Goal: Task Accomplishment & Management: Manage account settings

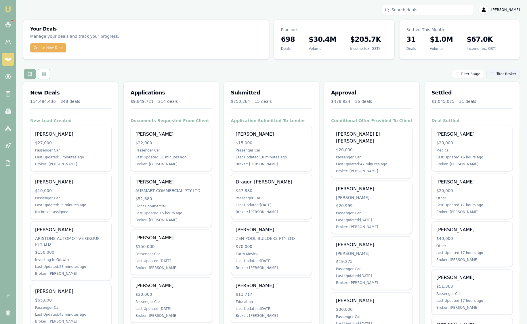
click at [512, 73] on html "Emu Broker P [PERSON_NAME] Toggle Menu Your Deals Manage your deals and track y…" at bounding box center [263, 162] width 527 height 324
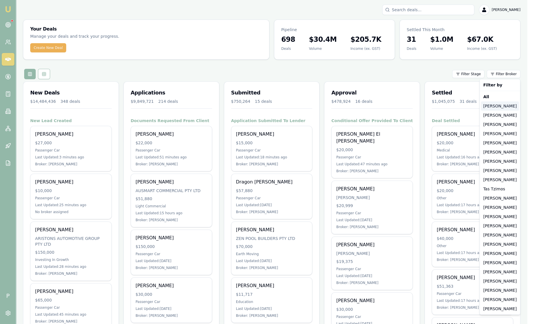
click at [508, 105] on div "Jackson Fanfulla" at bounding box center [500, 105] width 38 height 9
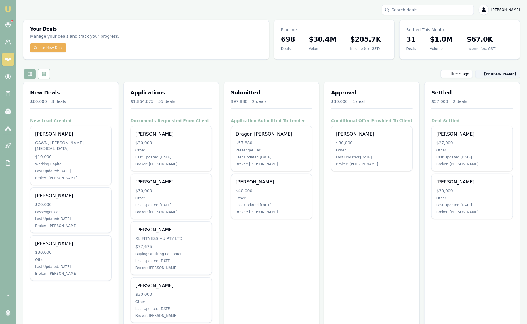
click at [503, 75] on html "Emu Broker P Sam Crouch Toggle Menu Your Deals Manage your deals and track your…" at bounding box center [263, 162] width 527 height 324
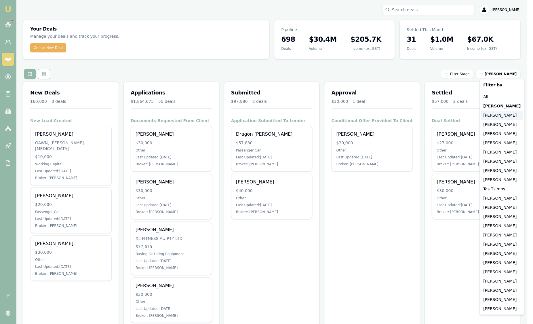
click at [503, 113] on div "Stevette Gelavis" at bounding box center [502, 115] width 42 height 9
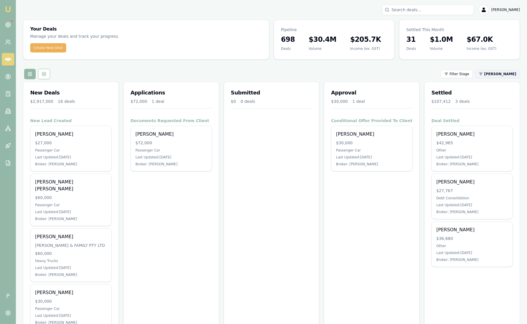
click at [500, 76] on html "Emu Broker P Sam Crouch Toggle Menu Your Deals Manage your deals and track your…" at bounding box center [263, 162] width 527 height 324
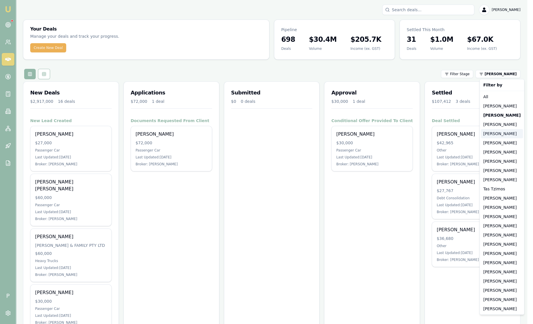
click at [498, 132] on div "[PERSON_NAME]" at bounding box center [502, 133] width 42 height 9
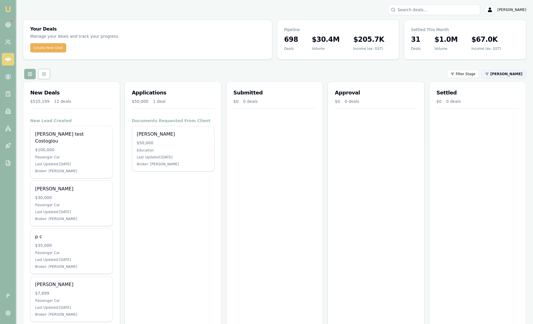
click at [497, 72] on html "Emu Broker P Sam Crouch Toggle Menu Your Deals Manage your deals and track your…" at bounding box center [266, 162] width 533 height 324
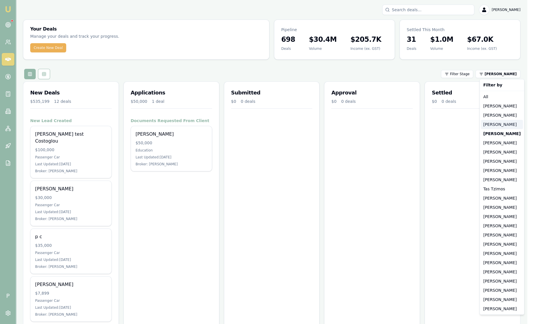
click at [498, 122] on div "[PERSON_NAME]" at bounding box center [502, 124] width 42 height 9
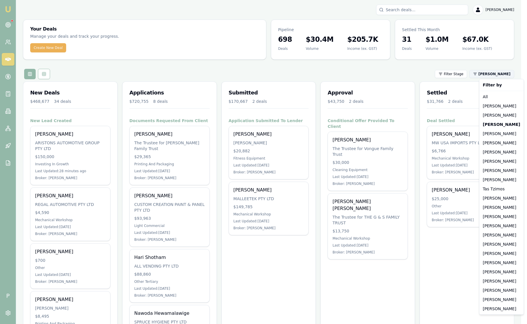
click at [497, 73] on html "Emu Broker P Sam Crouch Toggle Menu Your Deals Manage your deals and track your…" at bounding box center [263, 162] width 527 height 324
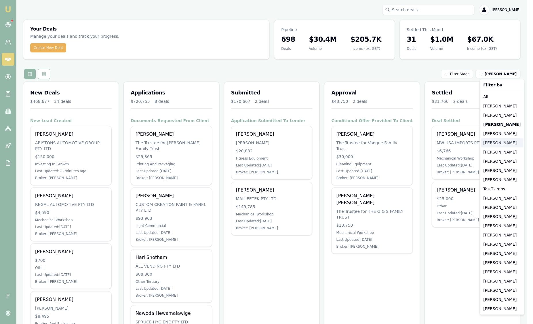
click at [499, 143] on div "[PERSON_NAME]" at bounding box center [502, 142] width 42 height 9
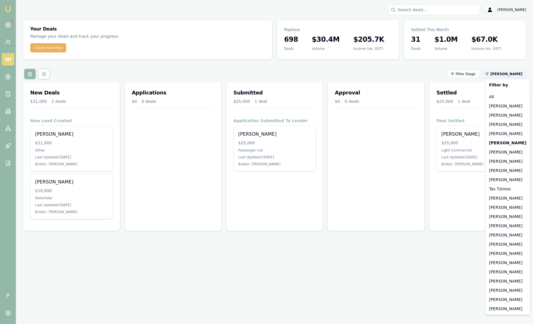
click at [502, 77] on html "Emu Broker P Sam Crouch Toggle Menu Your Deals Manage your deals and track your…" at bounding box center [266, 162] width 533 height 324
click at [500, 162] on div "[PERSON_NAME]" at bounding box center [508, 161] width 42 height 9
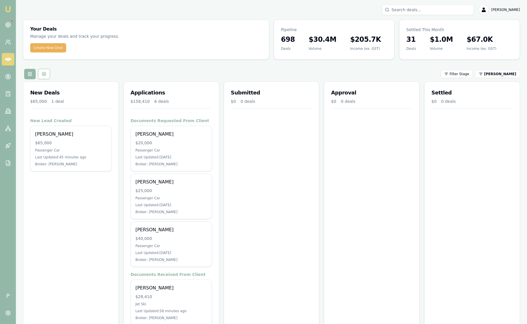
click at [14, 22] on nav "Emu Broker" at bounding box center [8, 87] width 16 height 174
click at [10, 24] on circle at bounding box center [7, 24] width 5 height 5
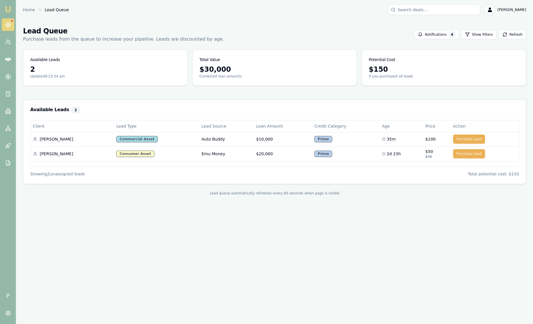
click at [11, 25] on link at bounding box center [8, 24] width 13 height 13
click at [10, 24] on icon at bounding box center [8, 25] width 6 height 6
click at [11, 6] on link "Emu Broker" at bounding box center [7, 9] width 9 height 9
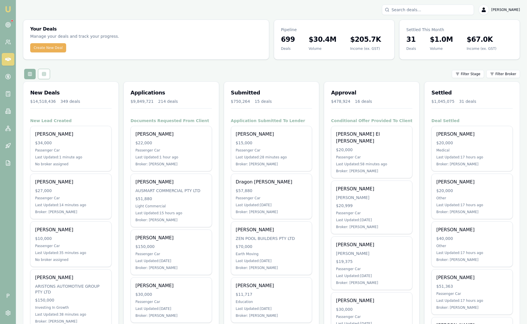
click at [506, 75] on html "Emu Broker P Sam Crouch Toggle Menu Your Deals Manage your deals and track your…" at bounding box center [263, 162] width 527 height 324
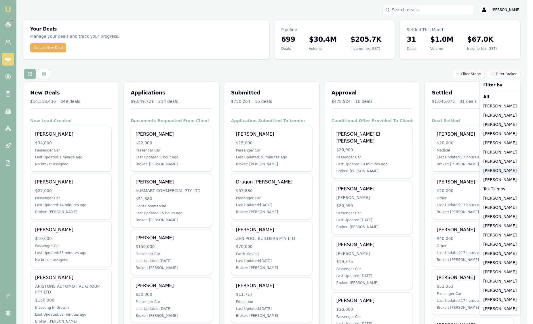
click at [503, 171] on div "[PERSON_NAME]" at bounding box center [500, 170] width 38 height 9
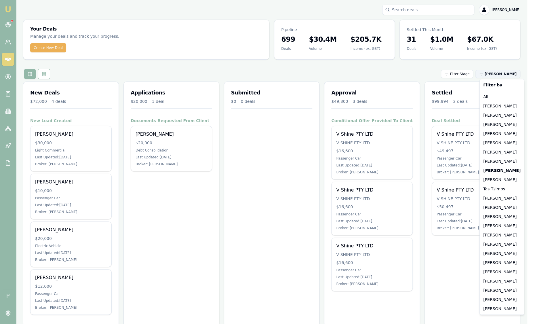
click at [496, 73] on html "Emu Broker P Sam Crouch Toggle Menu Your Deals Manage your deals and track your…" at bounding box center [266, 162] width 533 height 324
click at [502, 309] on div "[PERSON_NAME]" at bounding box center [502, 308] width 42 height 9
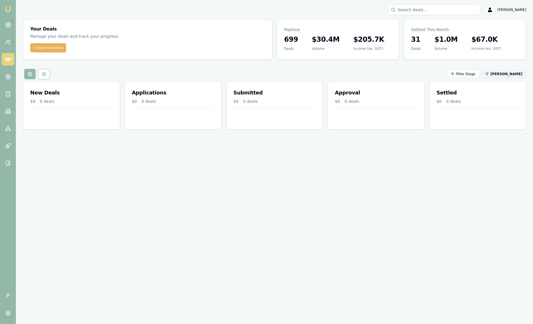
click at [496, 73] on html "Emu Broker P Sam Crouch Toggle Menu Your Deals Manage your deals and track your…" at bounding box center [266, 162] width 533 height 324
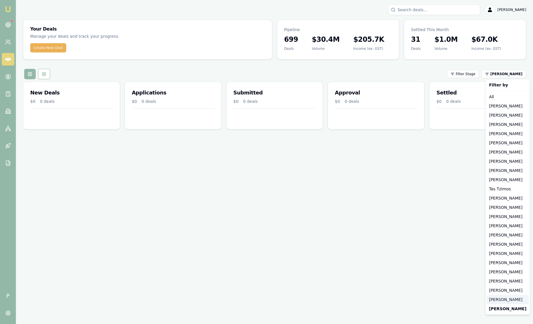
click at [496, 300] on div "[PERSON_NAME]" at bounding box center [508, 299] width 42 height 9
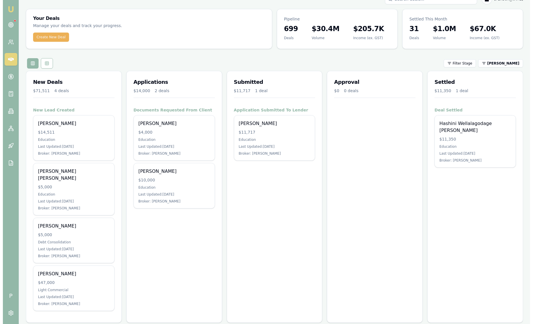
scroll to position [11, 0]
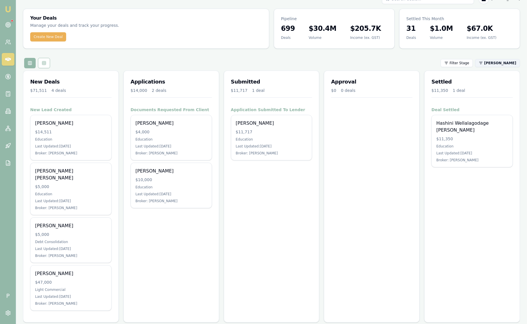
click at [510, 62] on html "Emu Broker P Sam Crouch Toggle Menu Your Deals Manage your deals and track your…" at bounding box center [263, 151] width 527 height 324
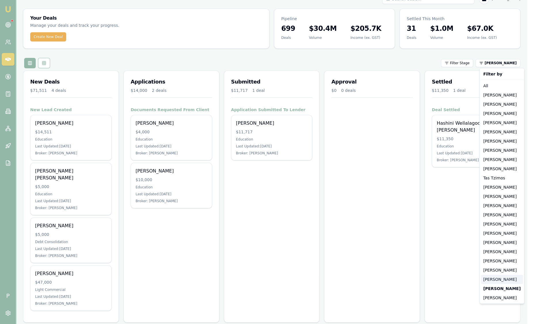
click at [496, 277] on div "[PERSON_NAME]" at bounding box center [502, 279] width 42 height 9
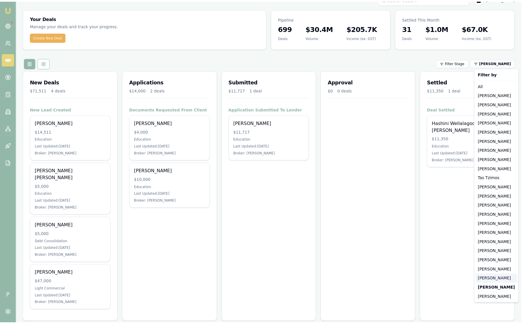
scroll to position [0, 0]
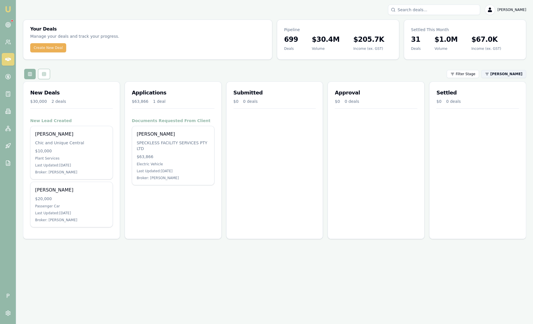
click at [501, 76] on html "Emu Broker P Sam Crouch Toggle Menu Your Deals Manage your deals and track your…" at bounding box center [266, 162] width 533 height 324
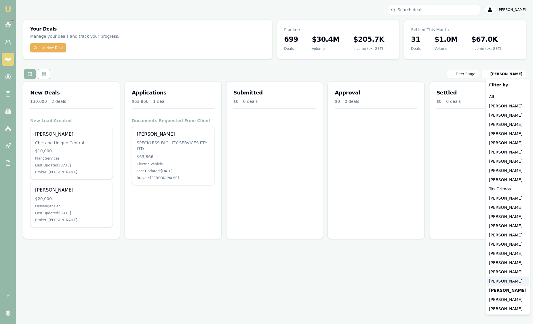
click at [503, 281] on div "[PERSON_NAME]" at bounding box center [508, 280] width 42 height 9
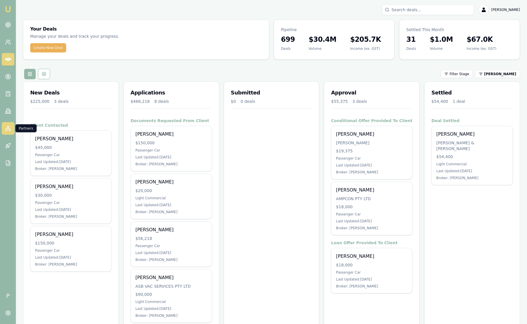
click at [10, 130] on icon at bounding box center [8, 129] width 6 height 6
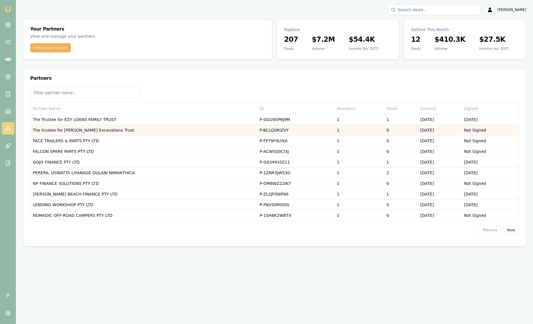
click at [100, 132] on td "The trustee for Usher's Excavations Trust" at bounding box center [144, 130] width 227 height 11
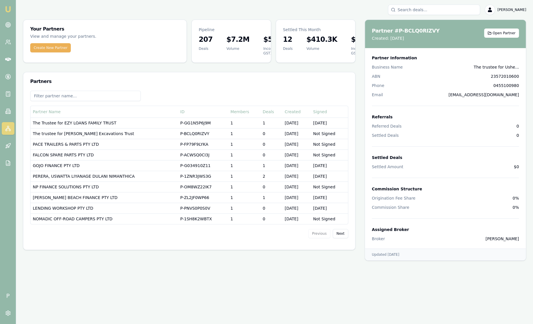
drag, startPoint x: 454, startPoint y: 95, endPoint x: 522, endPoint y: 95, distance: 67.7
click at [522, 95] on div "Partner Information Business Name The trustee for Ushe... ABN 23572010600 Phone…" at bounding box center [445, 148] width 161 height 200
click at [110, 70] on div "Your Partners View and manage your partners. Create New Partner Pipeline 207 De…" at bounding box center [189, 135] width 333 height 230
click at [504, 32] on span "Open Partner" at bounding box center [504, 33] width 23 height 5
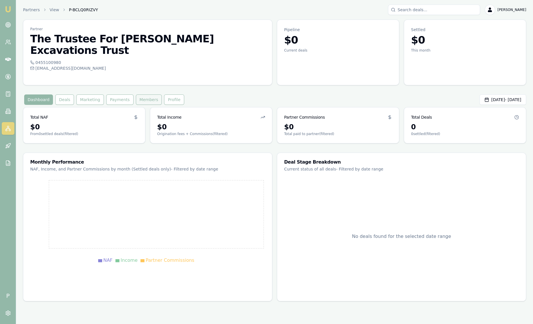
click at [145, 94] on button "Members" at bounding box center [149, 99] width 26 height 10
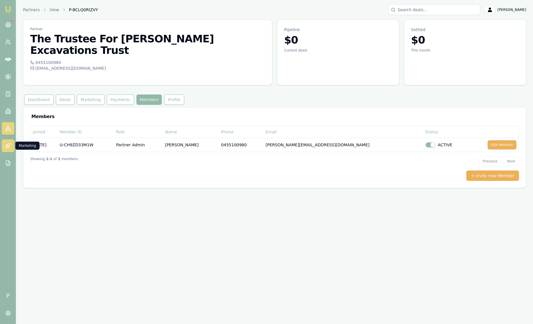
click at [8, 146] on icon at bounding box center [8, 146] width 6 height 6
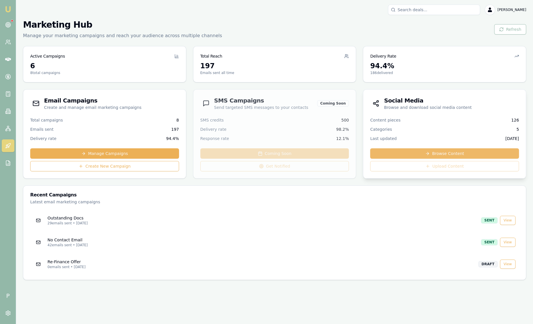
click at [449, 154] on link "Browse Content" at bounding box center [444, 153] width 149 height 10
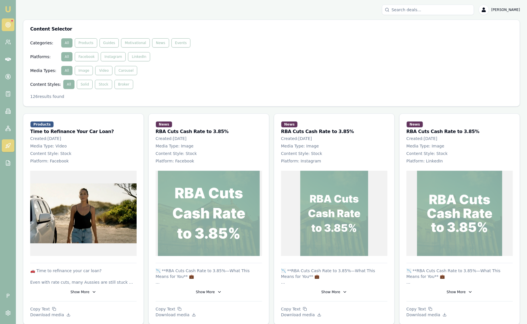
click at [7, 22] on link at bounding box center [8, 24] width 13 height 13
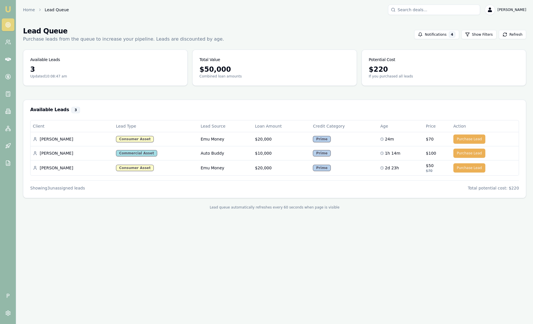
click at [8, 9] on img at bounding box center [8, 9] width 7 height 7
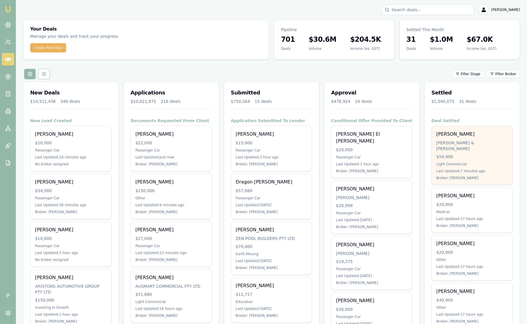
click at [462, 135] on div "[PERSON_NAME]" at bounding box center [473, 134] width 72 height 7
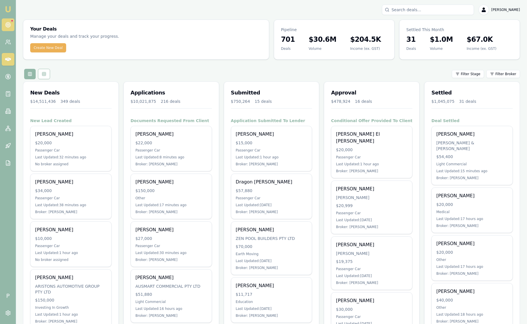
click at [10, 22] on icon at bounding box center [8, 25] width 6 height 6
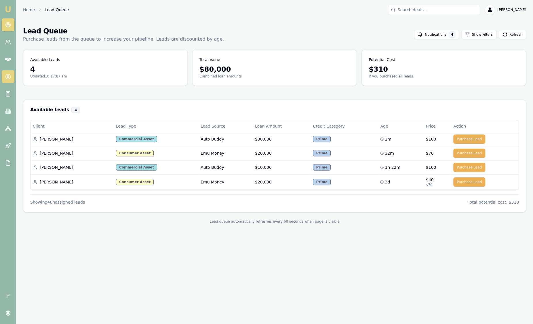
click at [5, 75] on icon at bounding box center [8, 77] width 6 height 6
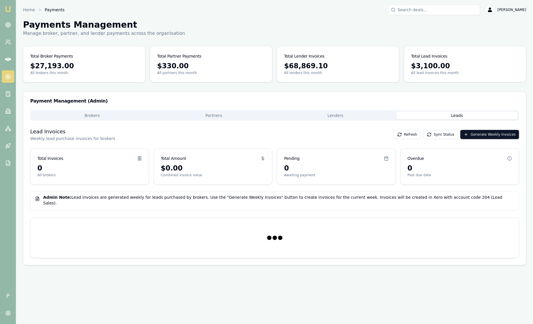
click at [409, 115] on button "Leads" at bounding box center [457, 115] width 122 height 8
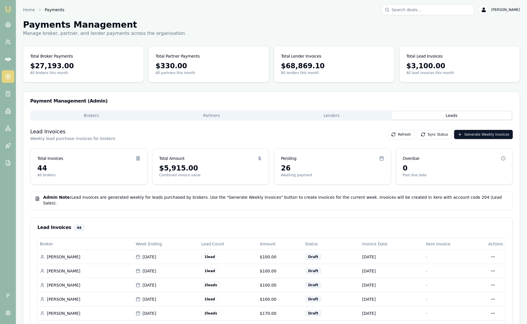
click at [10, 11] on img at bounding box center [8, 9] width 7 height 7
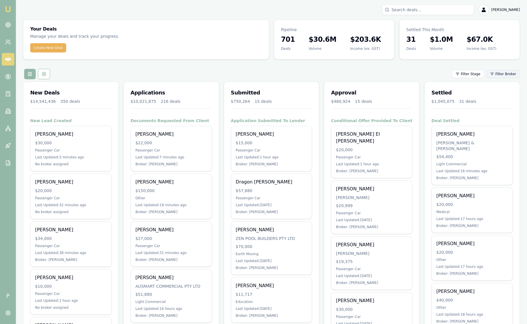
click at [510, 75] on html "Emu Broker P Sam Crouch Toggle Menu Your Deals Manage your deals and track your…" at bounding box center [263, 162] width 527 height 324
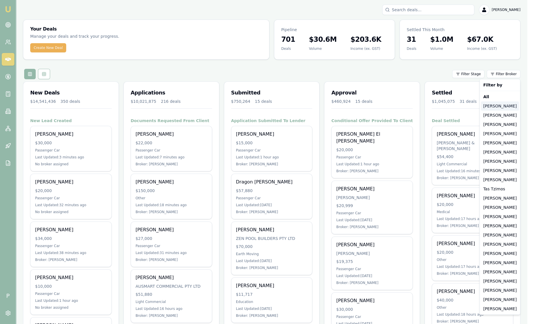
click at [500, 107] on div "Jackson Fanfulla" at bounding box center [500, 105] width 38 height 9
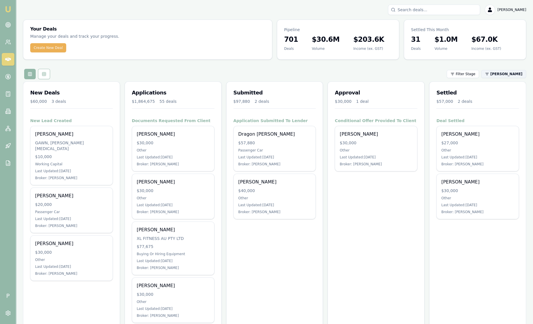
click at [501, 75] on html "Emu Broker P Sam Crouch Toggle Menu Your Deals Manage your deals and track your…" at bounding box center [266, 162] width 533 height 324
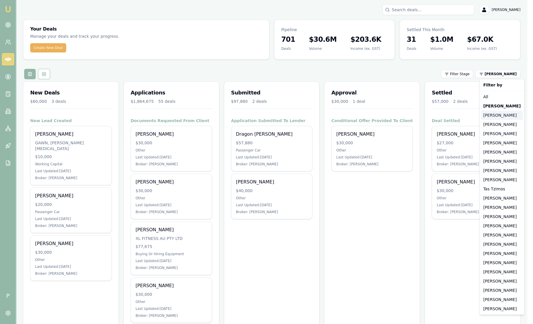
click at [500, 118] on div "Stevette Gelavis" at bounding box center [502, 115] width 42 height 9
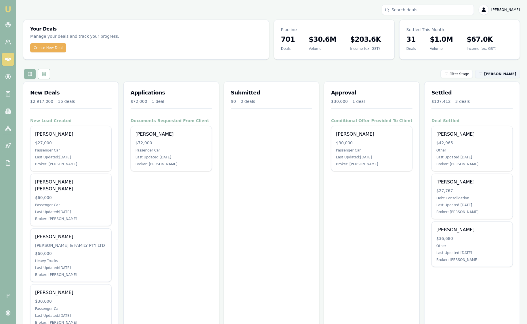
click at [497, 76] on html "Emu Broker P Sam Crouch Toggle Menu Your Deals Manage your deals and track your…" at bounding box center [263, 162] width 527 height 324
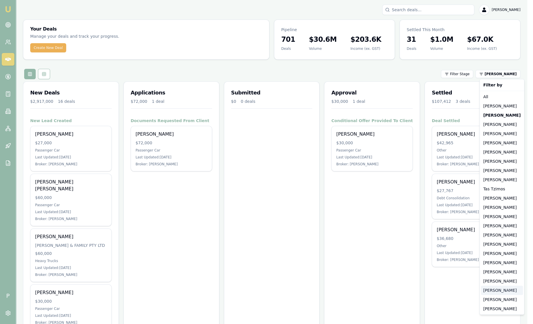
click at [487, 290] on div "Jack Armstrong" at bounding box center [502, 290] width 42 height 9
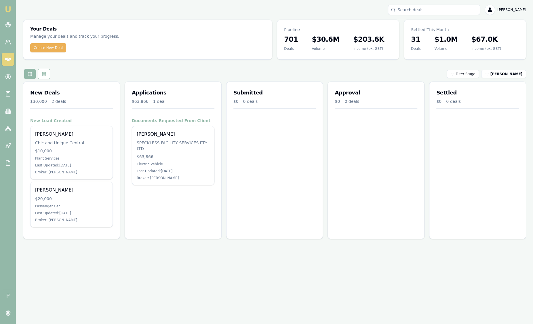
click at [9, 8] on img at bounding box center [8, 9] width 7 height 7
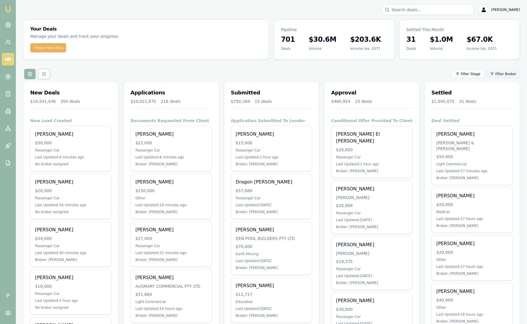
click at [506, 74] on html "Emu Broker P Sam Crouch Toggle Menu Your Deals Manage your deals and track your…" at bounding box center [263, 162] width 527 height 324
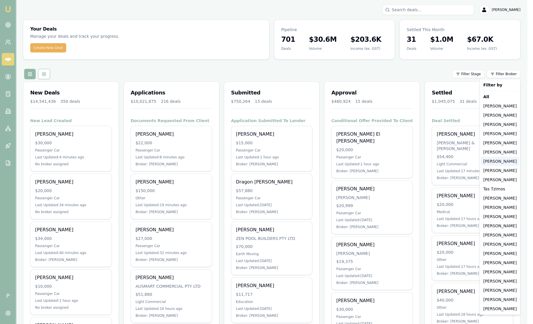
click at [497, 158] on div "Baron Ketterman" at bounding box center [500, 161] width 38 height 9
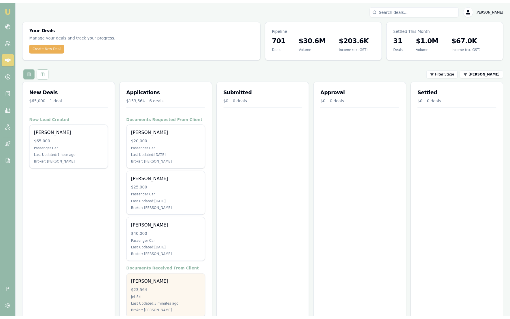
scroll to position [112, 0]
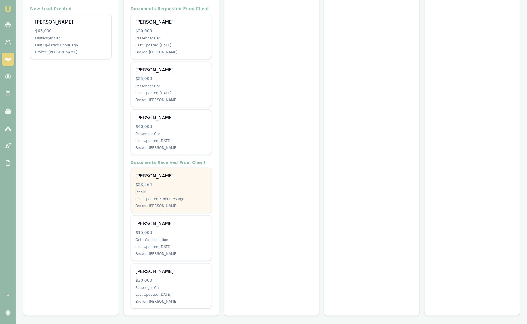
click at [167, 180] on div "Harrison Ney $23,564 Jet Ski Last Updated: 5 minutes ago Broker: Baron Ketterman" at bounding box center [171, 190] width 81 height 45
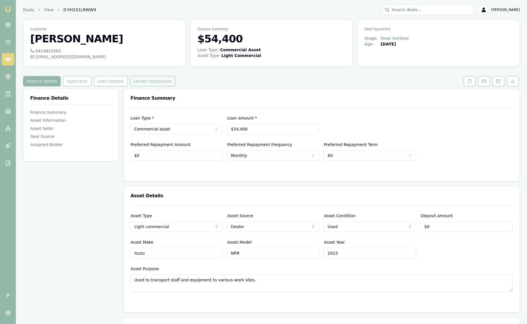
click at [145, 85] on button "Lender Submission" at bounding box center [153, 81] width 46 height 10
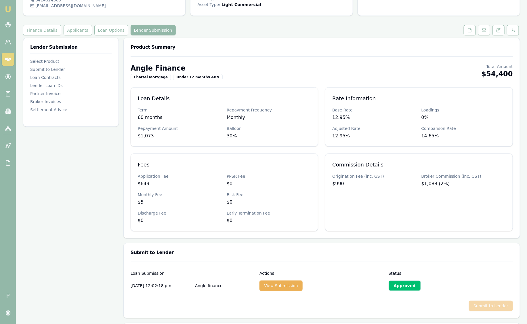
scroll to position [36, 0]
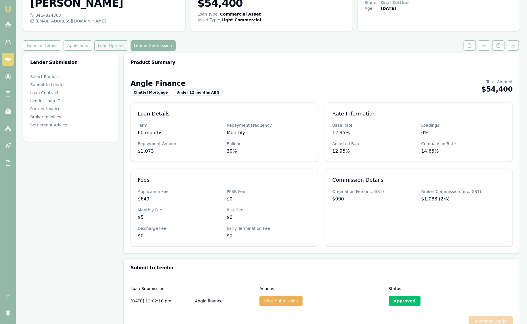
click at [107, 43] on button "Loan Options" at bounding box center [111, 45] width 34 height 10
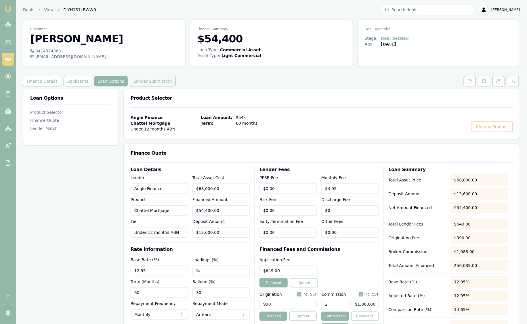
click at [157, 85] on button "Lender Submission" at bounding box center [153, 81] width 46 height 10
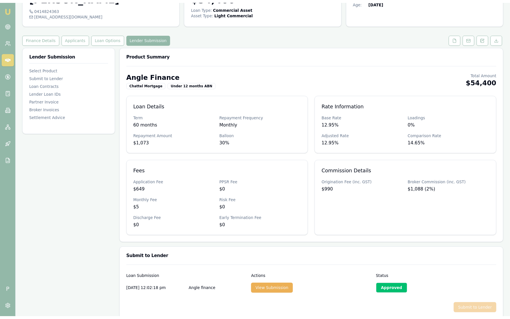
scroll to position [36, 0]
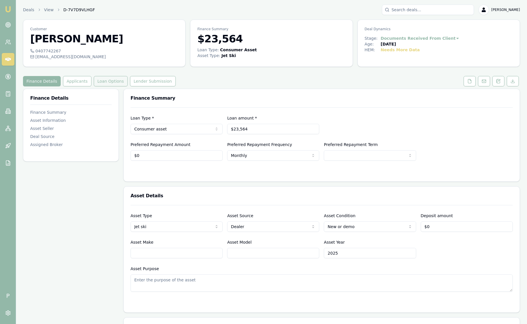
click at [103, 82] on button "Loan Options" at bounding box center [111, 81] width 34 height 10
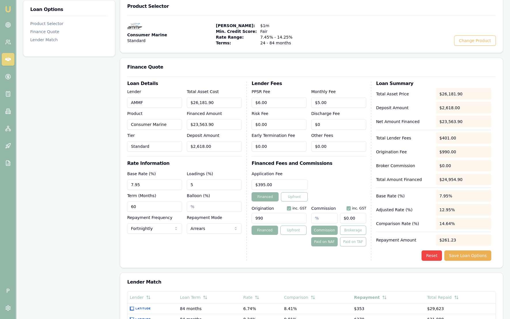
scroll to position [92, 0]
type input "6"
drag, startPoint x: 271, startPoint y: 103, endPoint x: 248, endPoint y: 104, distance: 22.8
click at [247, 104] on div "Loan Details Lender AMMF Product Consumer Marine Tier Standard Total Asset Cost…" at bounding box center [311, 170] width 369 height 179
click at [191, 253] on div "Loan Details Lender AMMF Product Consumer Marine Tier Standard Total Asset Cost…" at bounding box center [187, 170] width 120 height 179
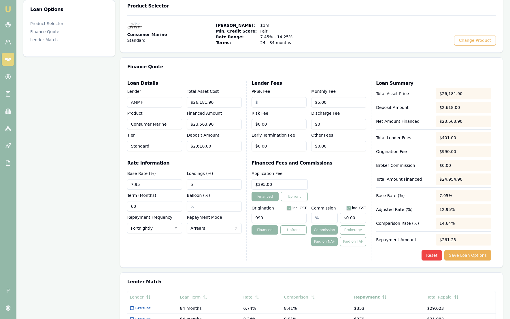
type input "5"
click at [343, 100] on input "5" at bounding box center [338, 102] width 55 height 10
type input "$0.00"
click at [382, 261] on div "Loan Details Lender AMMF Product Consumer Marine Tier Standard Total Asset Cost…" at bounding box center [311, 171] width 382 height 191
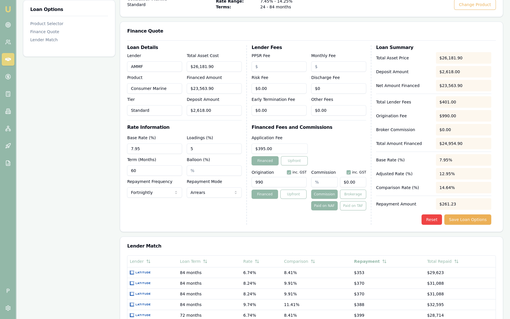
scroll to position [128, 0]
click at [330, 69] on input "Monthly Fee" at bounding box center [338, 66] width 55 height 10
type input "$5.00"
type input "$0.00"
click at [277, 64] on input "PPSR Fee" at bounding box center [278, 66] width 55 height 10
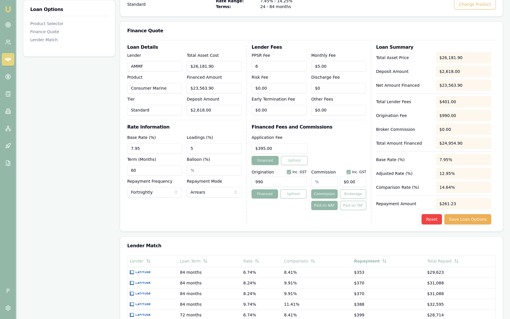
type input "$6.00"
click at [276, 225] on div "Loan Details Lender AMMF Product Consumer Marine Tier Standard Total Asset Cost…" at bounding box center [311, 135] width 382 height 191
type input "5"
drag, startPoint x: 335, startPoint y: 62, endPoint x: 264, endPoint y: 60, distance: 70.6
click at [264, 60] on div "PPSR Fee $6.00 Monthly Fee 5 Risk Fee $0.00 Discharge Fee $0 Early Termination …" at bounding box center [308, 83] width 115 height 63
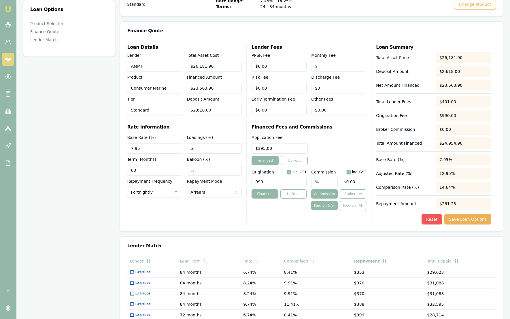
click at [432, 219] on button "Reset" at bounding box center [431, 219] width 20 height 10
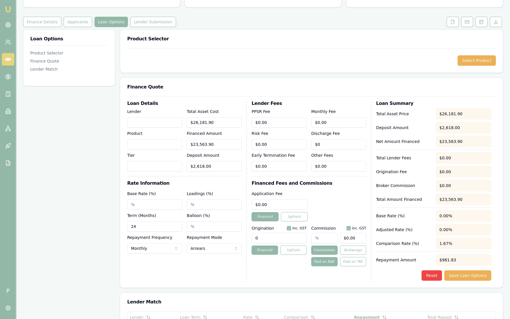
scroll to position [56, 0]
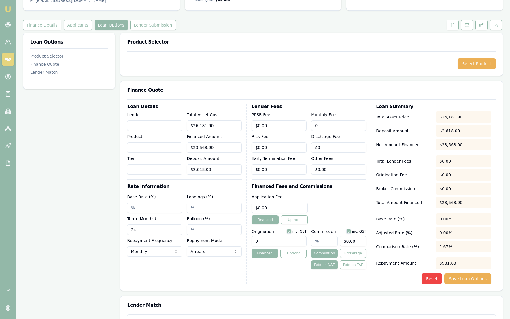
drag, startPoint x: 333, startPoint y: 126, endPoint x: 246, endPoint y: 121, distance: 86.8
click at [246, 121] on div "Loan Details Lender Product Tier Total Asset Cost $26,181.90 Financed Amount $2…" at bounding box center [311, 193] width 369 height 179
type input "$5.00"
click at [432, 279] on button "Reset" at bounding box center [431, 278] width 20 height 10
type input "0"
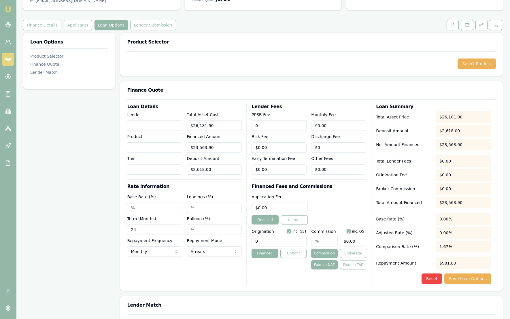
click at [280, 124] on input "0" at bounding box center [278, 125] width 55 height 10
type input "$6.00"
type input "$5.00"
type input "$0.00"
click at [437, 277] on button "Reset" at bounding box center [431, 278] width 20 height 10
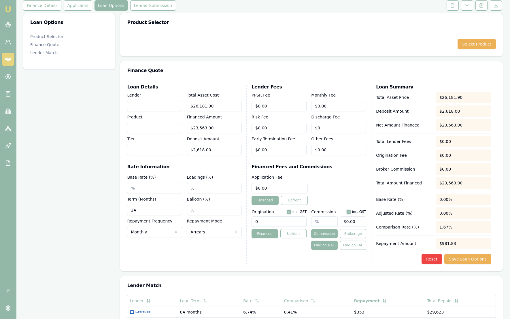
scroll to position [36, 0]
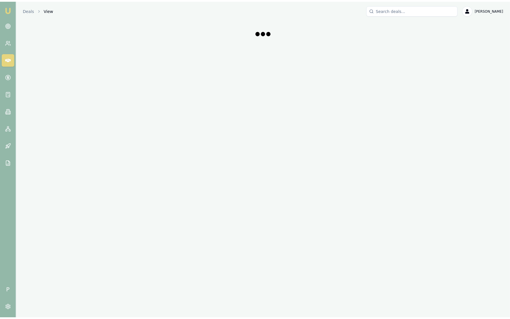
scroll to position [36, 0]
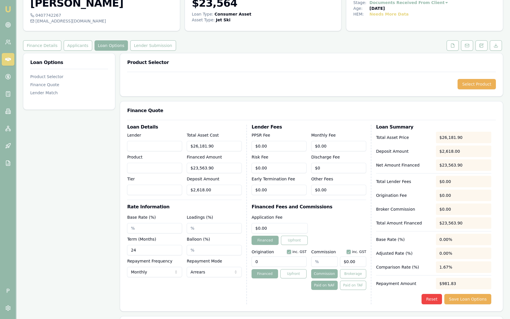
drag, startPoint x: 149, startPoint y: 251, endPoint x: 109, endPoint y: 241, distance: 41.3
click at [101, 245] on div "Loan Options Product Selector Finance Quote Lender Match Product Selector Selec…" at bounding box center [263, 266] width 480 height 426
type input "60"
click at [349, 220] on div "Application Fee $0.00 Financed Upfront" at bounding box center [308, 229] width 115 height 31
click at [436, 298] on button "Reset" at bounding box center [431, 299] width 20 height 10
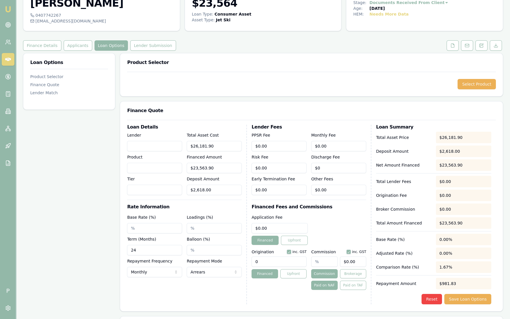
type input "0"
click at [280, 146] on input "0" at bounding box center [278, 146] width 55 height 10
type input "$6.00"
click at [351, 142] on input "0" at bounding box center [338, 146] width 55 height 10
type input "$5.00"
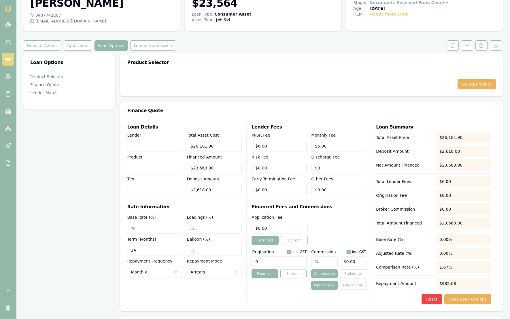
drag, startPoint x: 152, startPoint y: 248, endPoint x: 106, endPoint y: 227, distance: 51.0
click at [124, 244] on div "Loan Details Lender Product Tier Total Asset Cost $26,181.90 Financed Amount $2…" at bounding box center [311, 215] width 382 height 191
type input "60"
click at [431, 297] on button "Reset" at bounding box center [431, 299] width 20 height 10
click at [476, 84] on button "Select Product" at bounding box center [476, 84] width 38 height 10
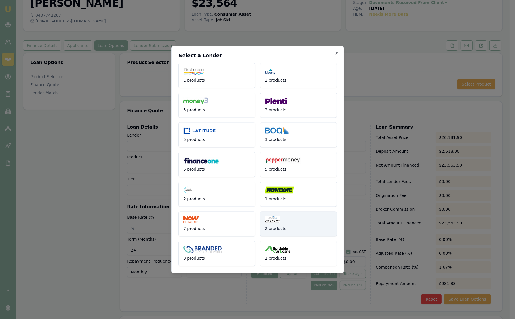
click at [277, 217] on img at bounding box center [273, 219] width 16 height 7
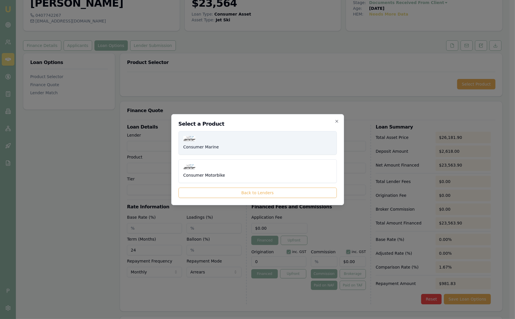
click at [231, 146] on button "Consumer Marine" at bounding box center [257, 143] width 158 height 24
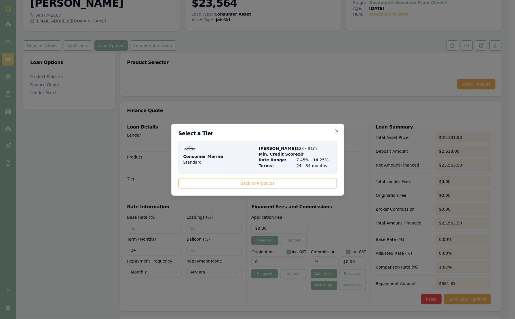
click at [232, 149] on div "Consumer Marine Standard" at bounding box center [219, 156] width 73 height 23
type input "AMMF"
type input "Consumer Marine"
type input "Standard"
type input "7.45"
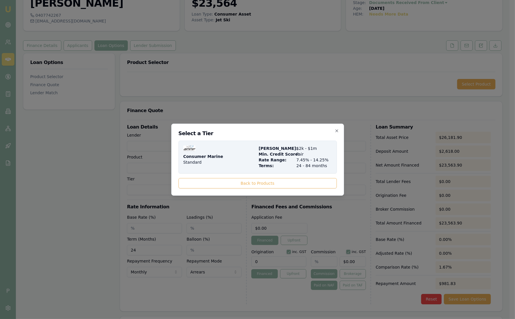
type input "$5.00"
type input "$395.00"
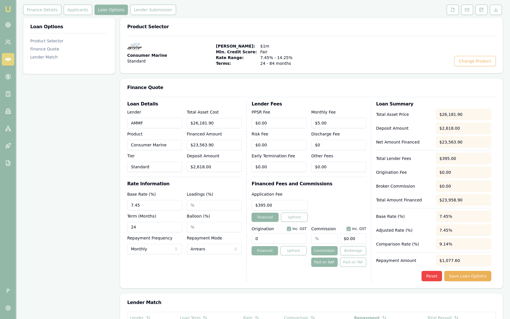
scroll to position [72, 0]
click at [152, 11] on button "Lender Submission" at bounding box center [153, 9] width 46 height 10
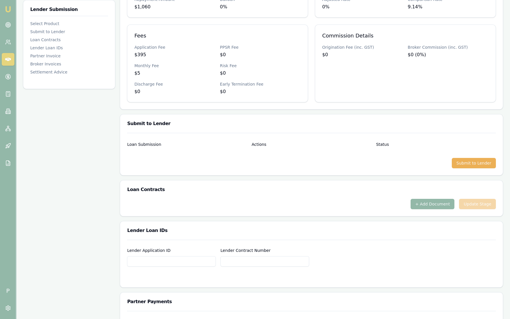
scroll to position [36, 0]
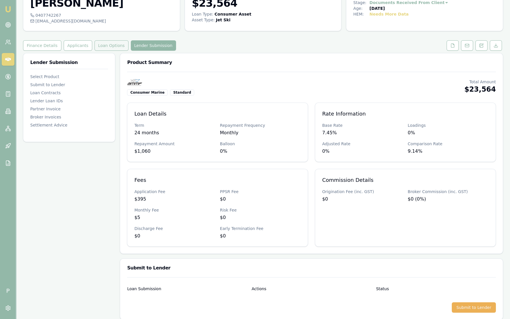
click at [109, 41] on button "Loan Options" at bounding box center [111, 45] width 34 height 10
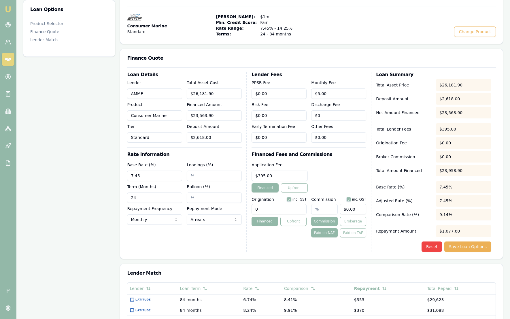
scroll to position [108, 0]
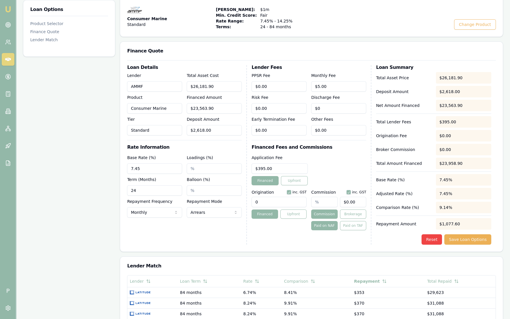
drag, startPoint x: 159, startPoint y: 188, endPoint x: 141, endPoint y: 191, distance: 17.9
click at [154, 188] on input "24" at bounding box center [154, 190] width 55 height 10
click at [84, 195] on div "Loan Options Product Selector Finance Quote Lender Match" at bounding box center [69, 200] width 92 height 438
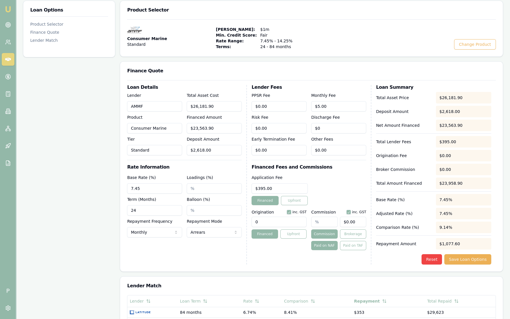
scroll to position [72, 0]
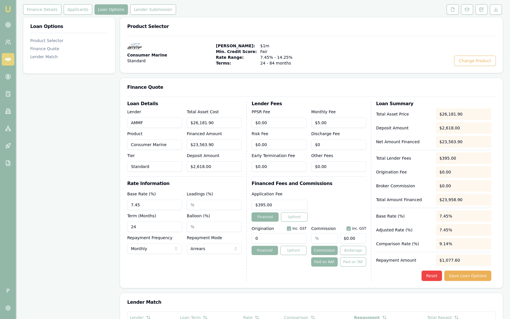
drag, startPoint x: 143, startPoint y: 226, endPoint x: 119, endPoint y: 216, distance: 25.9
click at [121, 218] on div "Loan Details Lender AMMF Product Consumer Marine Tier Standard Total Asset Cost…" at bounding box center [311, 191] width 382 height 191
type input "60"
click at [434, 275] on button "Reset" at bounding box center [431, 275] width 20 height 10
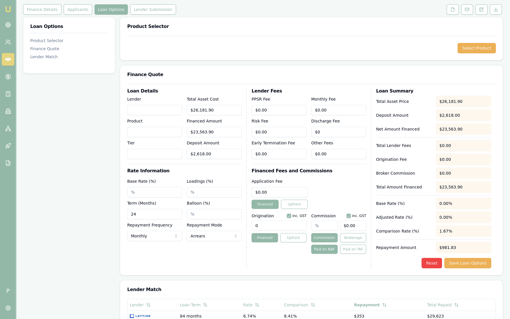
click at [157, 214] on input "24" at bounding box center [154, 214] width 55 height 10
click at [255, 58] on div "Select Product" at bounding box center [311, 48] width 382 height 24
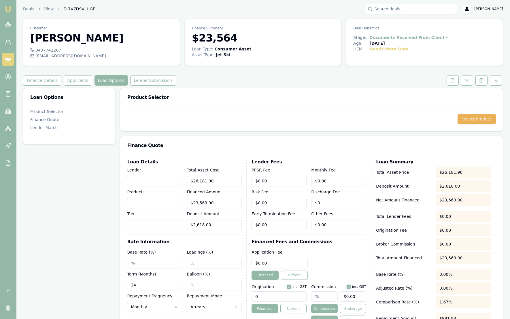
scroll to position [0, 0]
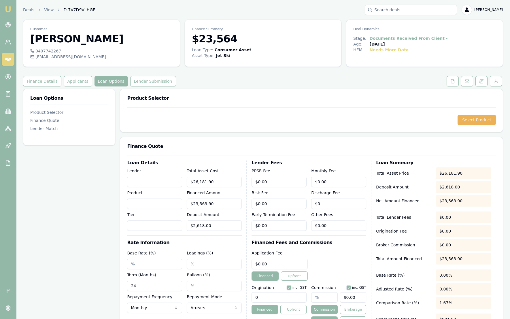
scroll to position [36, 0]
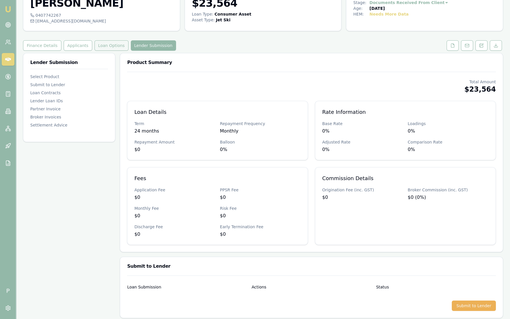
click at [102, 44] on button "Loan Options" at bounding box center [111, 45] width 34 height 10
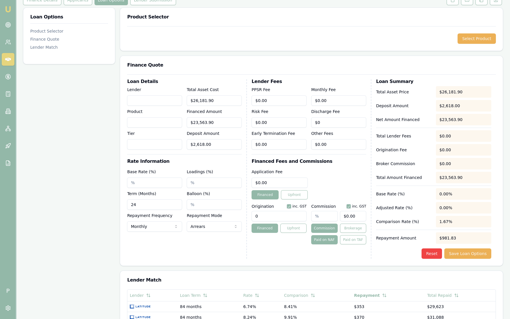
scroll to position [72, 0]
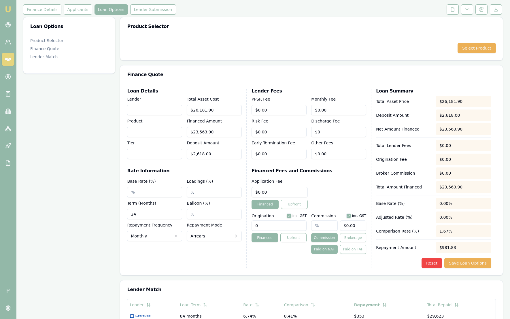
click at [160, 217] on input "24" at bounding box center [154, 214] width 55 height 10
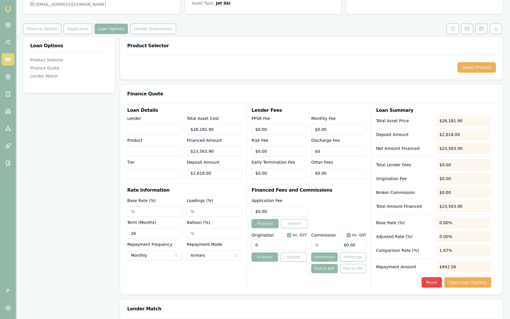
scroll to position [0, 0]
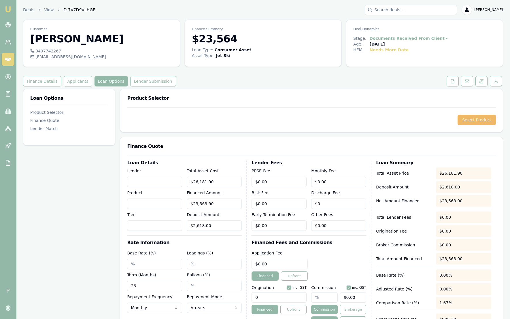
type input "26"
click at [466, 119] on button "Select Product" at bounding box center [476, 120] width 38 height 10
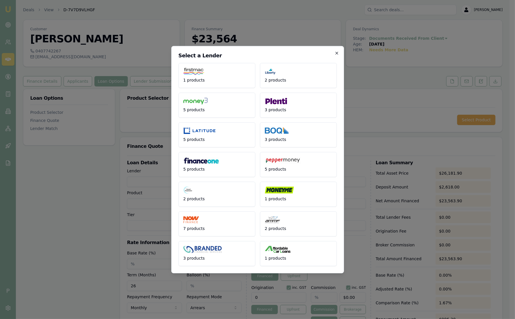
click at [337, 55] on icon "button" at bounding box center [337, 53] width 5 height 5
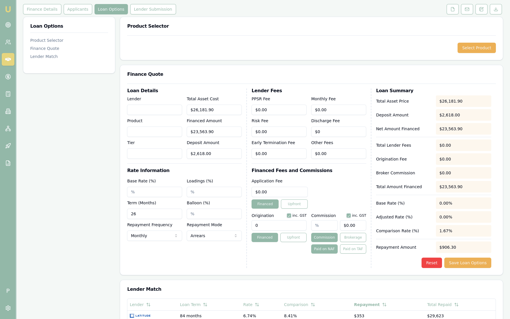
scroll to position [72, 0]
click at [152, 11] on button "Lender Submission" at bounding box center [153, 9] width 46 height 10
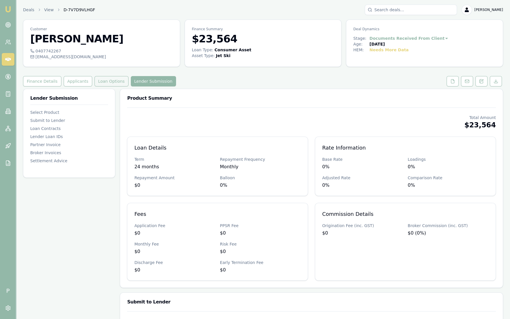
click at [112, 80] on button "Loan Options" at bounding box center [111, 81] width 34 height 10
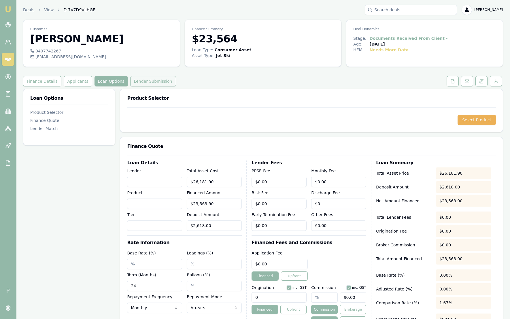
click at [140, 80] on button "Lender Submission" at bounding box center [153, 81] width 46 height 10
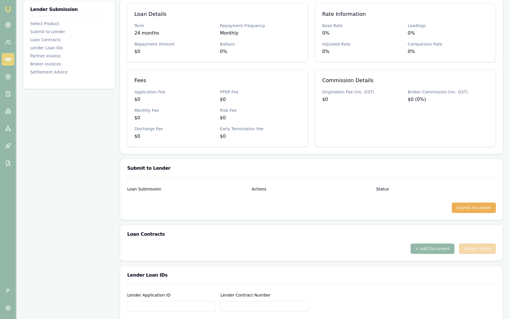
scroll to position [72, 0]
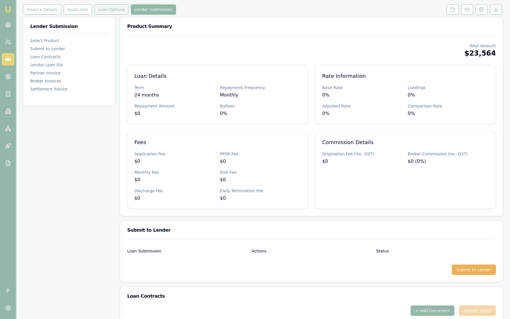
click at [105, 10] on button "Loan Options" at bounding box center [111, 9] width 34 height 10
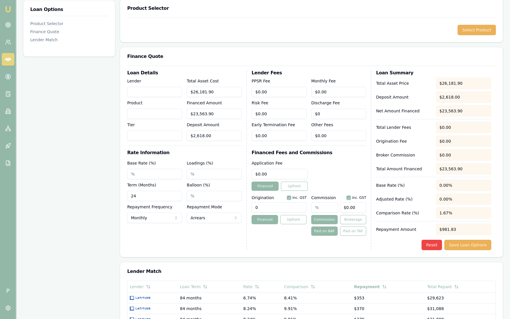
scroll to position [72, 0]
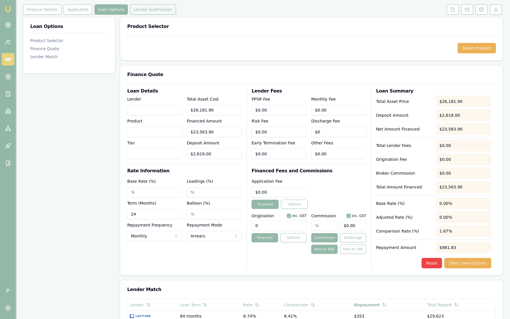
click at [146, 8] on button "Lender Submission" at bounding box center [153, 9] width 46 height 10
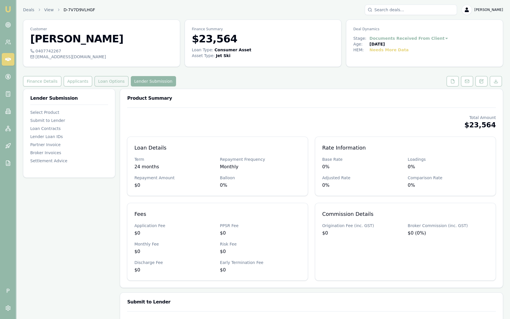
click at [102, 83] on button "Loan Options" at bounding box center [111, 81] width 34 height 10
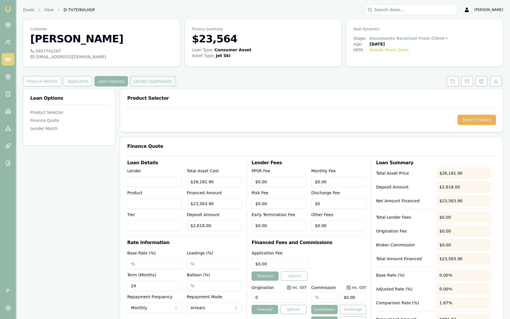
click at [145, 78] on button "Lender Submission" at bounding box center [153, 81] width 46 height 10
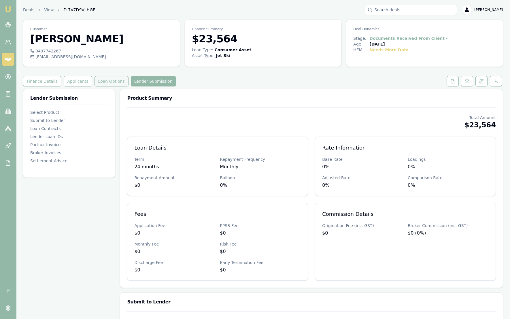
click at [113, 83] on button "Loan Options" at bounding box center [111, 81] width 34 height 10
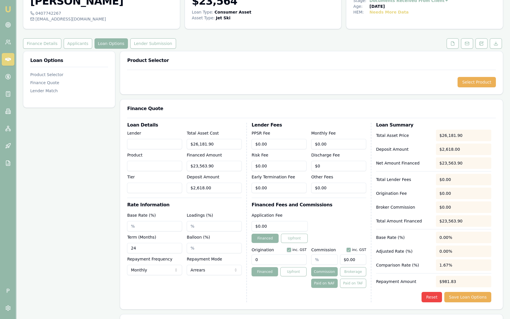
scroll to position [36, 0]
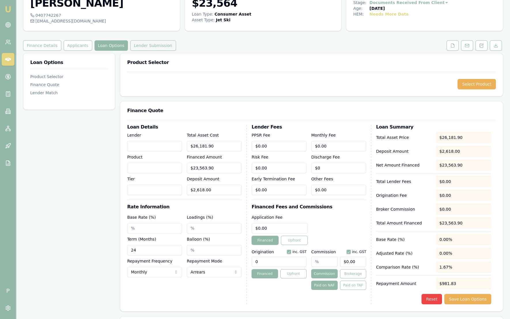
click at [138, 45] on button "Lender Submission" at bounding box center [153, 45] width 46 height 10
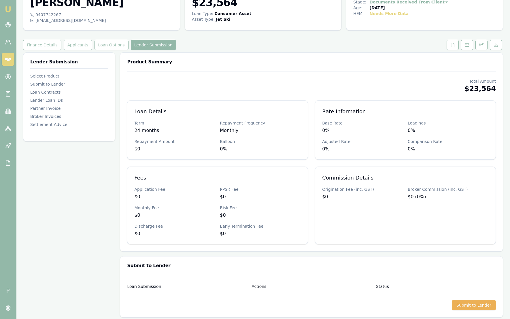
scroll to position [36, 0]
click at [114, 47] on button "Loan Options" at bounding box center [111, 45] width 34 height 10
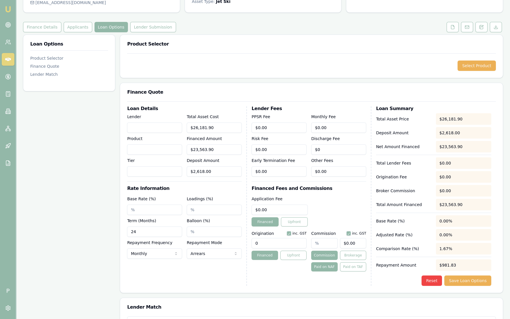
scroll to position [72, 0]
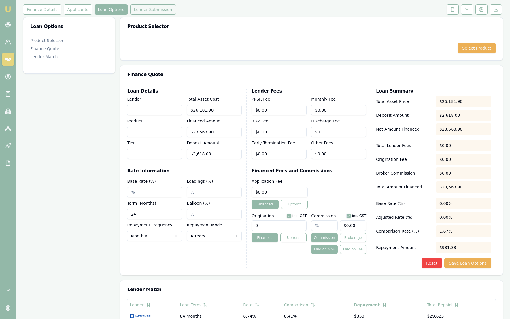
click at [163, 10] on button "Lender Submission" at bounding box center [153, 9] width 46 height 10
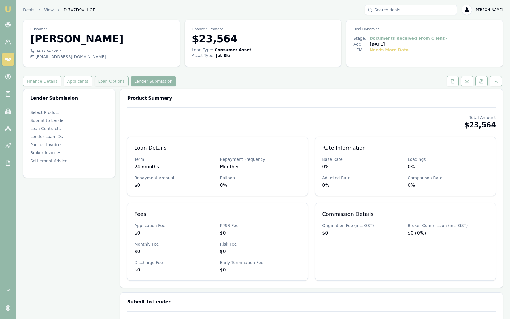
click at [111, 79] on button "Loan Options" at bounding box center [111, 81] width 34 height 10
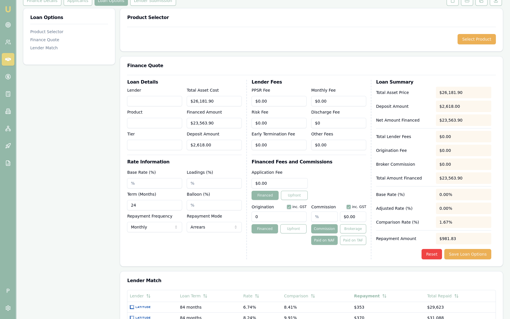
scroll to position [72, 0]
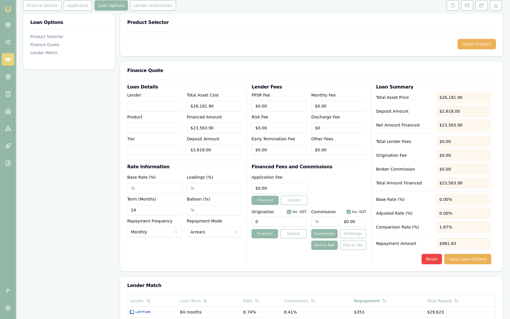
scroll to position [72, 0]
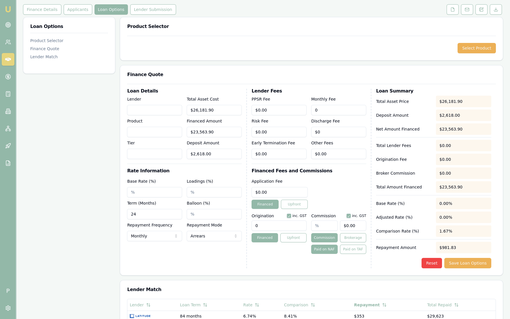
click at [340, 111] on input "0" at bounding box center [338, 110] width 55 height 10
drag, startPoint x: 340, startPoint y: 111, endPoint x: 269, endPoint y: 111, distance: 71.4
click at [269, 111] on div "PPSR Fee $0.00 Monthly Fee 0 Risk Fee $0.00 Discharge Fee $0 Early Termination …" at bounding box center [308, 127] width 115 height 63
type input "$0.00"
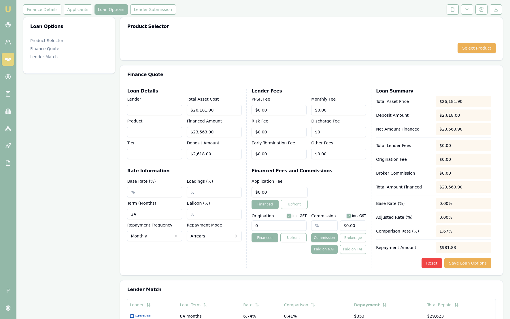
click at [281, 78] on div "Finance Quote" at bounding box center [311, 74] width 382 height 18
click at [177, 209] on input "24" at bounding box center [154, 214] width 55 height 10
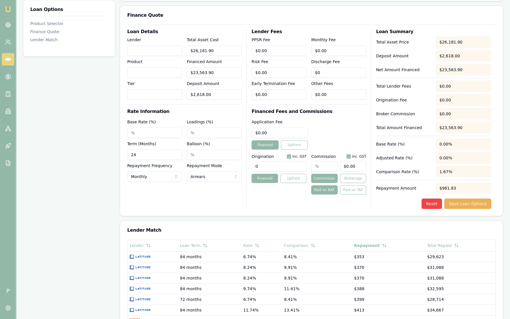
scroll to position [144, 0]
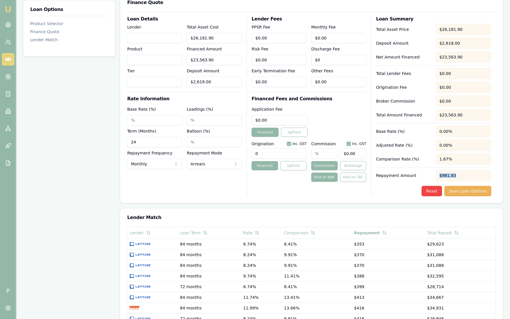
drag, startPoint x: 462, startPoint y: 175, endPoint x: 421, endPoint y: 175, distance: 41.5
click at [421, 175] on div "Repayment Amount $981.83" at bounding box center [433, 176] width 115 height 12
drag, startPoint x: 421, startPoint y: 175, endPoint x: 398, endPoint y: 188, distance: 26.8
click at [398, 188] on div "Reset Save Loan Options" at bounding box center [433, 191] width 115 height 10
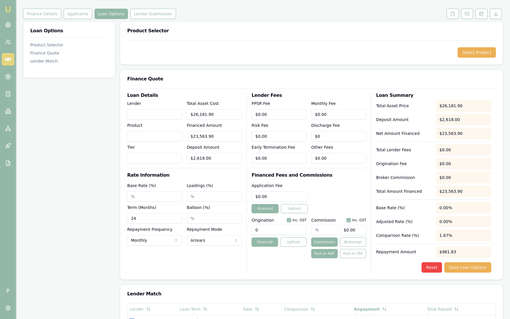
scroll to position [72, 0]
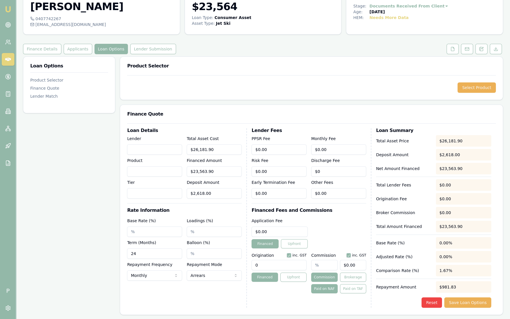
scroll to position [108, 0]
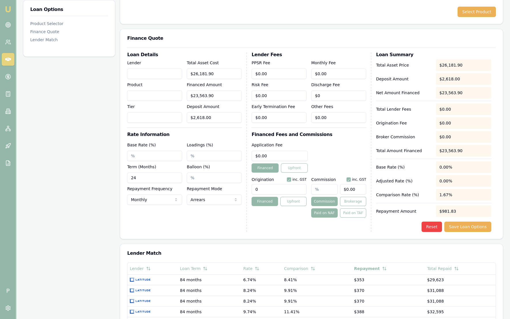
click at [8, 10] on img at bounding box center [8, 9] width 7 height 7
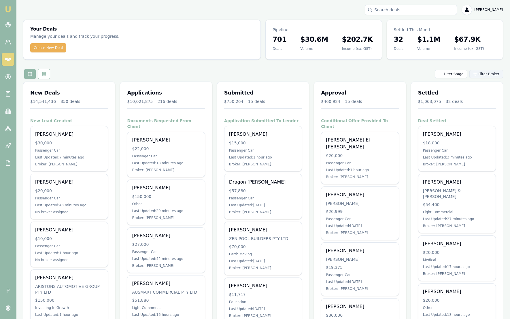
click at [489, 74] on html "Emu Broker P [PERSON_NAME] Toggle Menu Your Deals Manage your deals and track y…" at bounding box center [255, 159] width 510 height 319
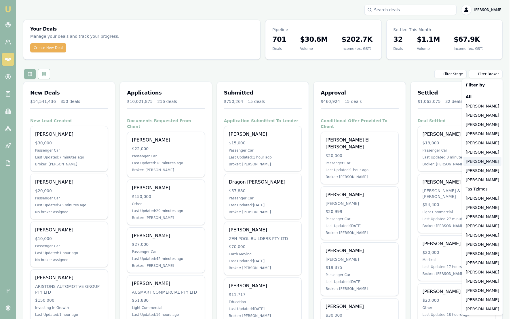
click at [483, 164] on div "[PERSON_NAME]" at bounding box center [483, 161] width 38 height 9
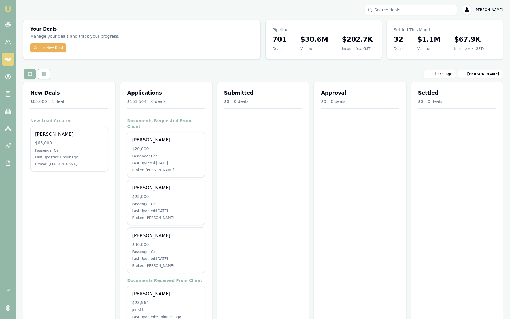
scroll to position [117, 0]
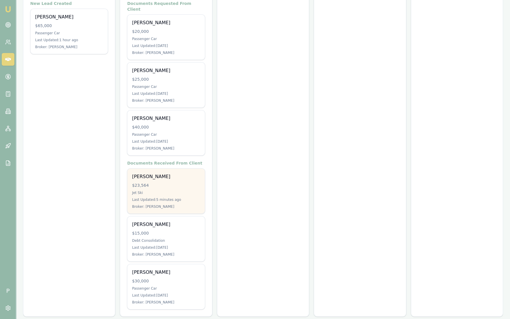
click at [181, 190] on div "Jet Ski" at bounding box center [166, 192] width 68 height 5
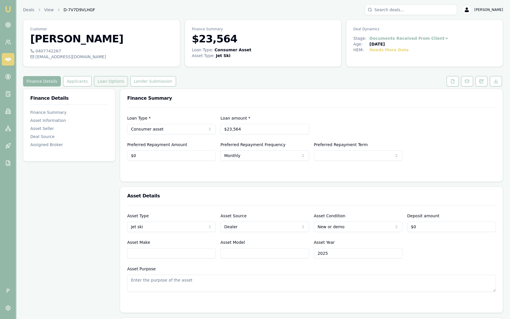
click at [111, 81] on button "Loan Options" at bounding box center [111, 81] width 34 height 10
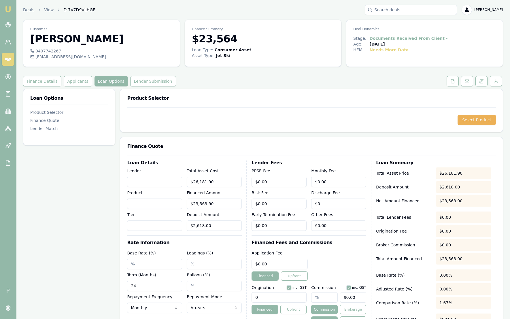
scroll to position [108, 0]
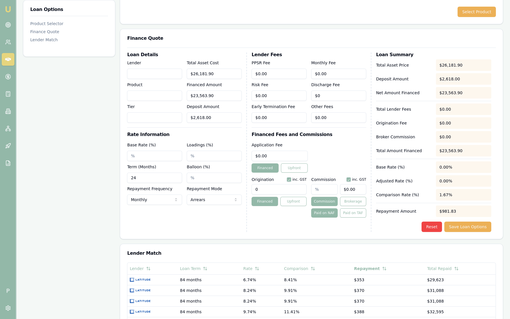
drag, startPoint x: 155, startPoint y: 171, endPoint x: 86, endPoint y: 172, distance: 70.0
click at [84, 173] on div "Loan Options Product Selector Finance Quote Lender Match Product Selector Selec…" at bounding box center [263, 194] width 480 height 426
type input "60"
click at [431, 229] on button "Reset" at bounding box center [431, 226] width 20 height 10
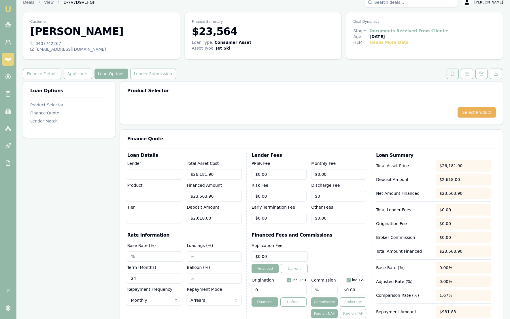
scroll to position [0, 0]
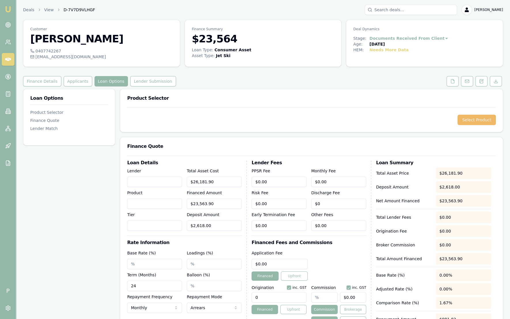
click at [476, 122] on button "Select Product" at bounding box center [476, 120] width 38 height 10
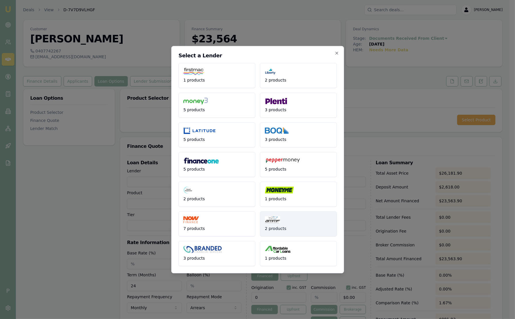
click at [293, 226] on button "2 products" at bounding box center [298, 223] width 77 height 25
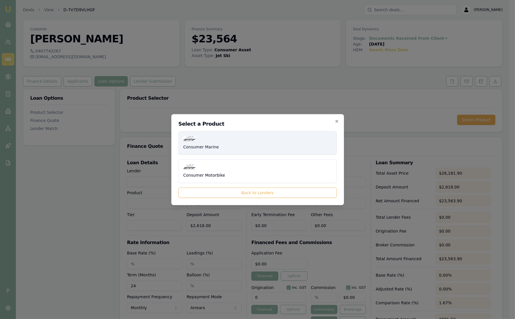
click at [211, 146] on span "Consumer Marine" at bounding box center [201, 147] width 36 height 6
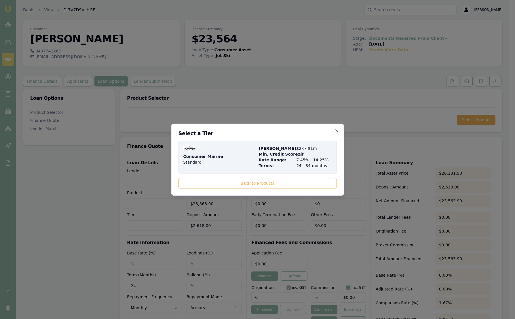
click at [212, 155] on span "Consumer Marine" at bounding box center [203, 156] width 40 height 6
type input "AMMF"
type input "Consumer Marine"
type input "Standard"
type input "7.45"
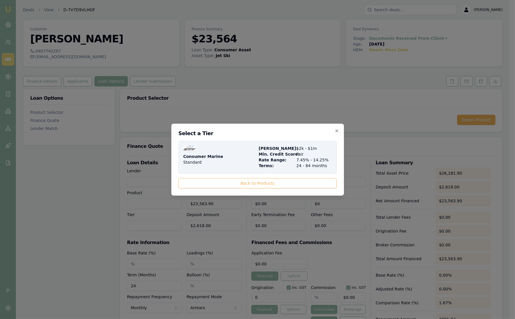
type input "$5.00"
type input "$395.00"
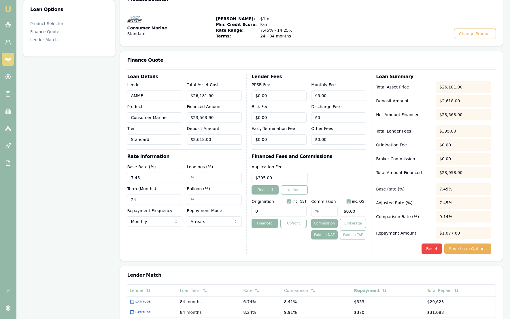
scroll to position [108, 0]
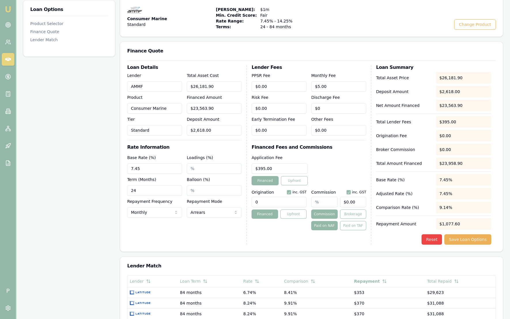
drag, startPoint x: 145, startPoint y: 191, endPoint x: 146, endPoint y: 198, distance: 6.6
click at [118, 191] on div "Loan Options Product Selector Finance Quote Lender Match Product Selector Consu…" at bounding box center [263, 200] width 480 height 438
type input "48"
click at [436, 244] on button "Reset" at bounding box center [431, 239] width 20 height 10
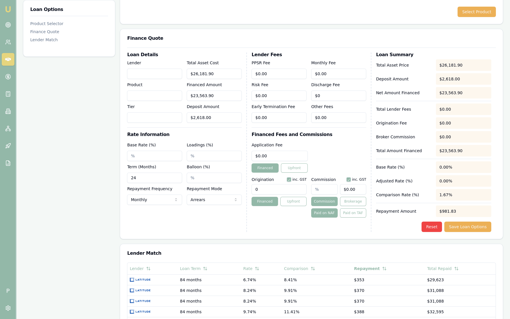
click at [128, 176] on div "Base Rate (%) Loadings (%) Term (Months) 24 Balloon (%) Repayment Frequency Mon…" at bounding box center [184, 172] width 115 height 63
type input "60"
click at [437, 227] on button "Reset" at bounding box center [431, 226] width 20 height 10
click at [181, 178] on input "24" at bounding box center [154, 177] width 55 height 10
drag, startPoint x: 181, startPoint y: 178, endPoint x: 0, endPoint y: 177, distance: 181.1
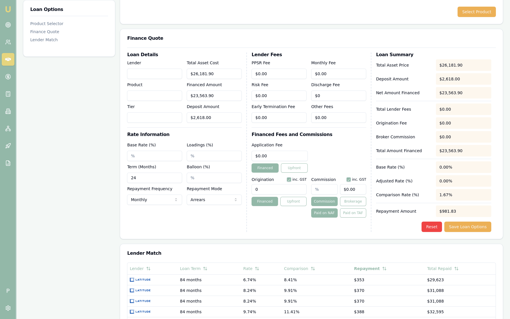
click at [0, 177] on div "Emu Broker P Deals View D-7V7D9VLHGF Sam Crouch Toggle Menu Customer Harrison N…" at bounding box center [255, 151] width 510 height 519
type input "60"
click at [3, 9] on link "Emu Broker" at bounding box center [7, 9] width 9 height 9
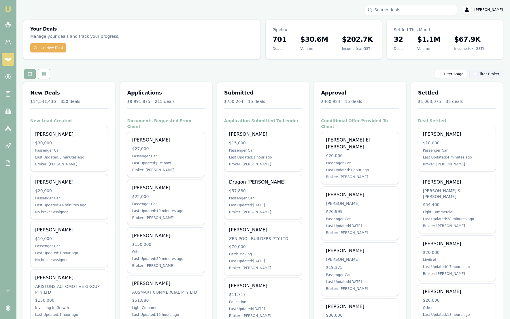
click at [492, 74] on html "Emu Broker P Sam Crouch Toggle Menu Your Deals Manage your deals and track your…" at bounding box center [255, 159] width 510 height 319
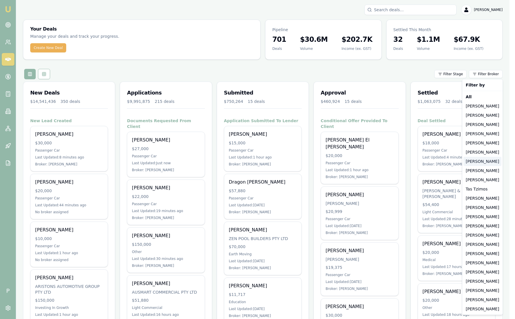
click at [472, 160] on div "[PERSON_NAME]" at bounding box center [483, 161] width 38 height 9
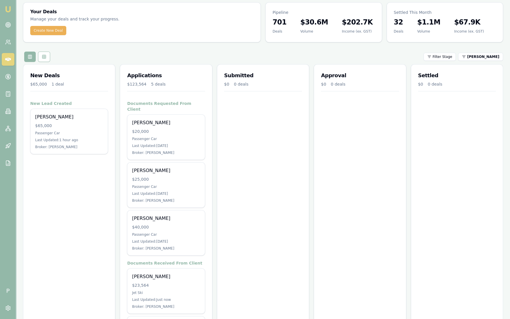
scroll to position [69, 0]
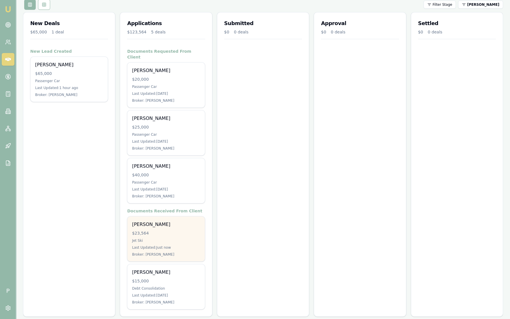
click at [164, 221] on div "[PERSON_NAME]" at bounding box center [166, 224] width 68 height 7
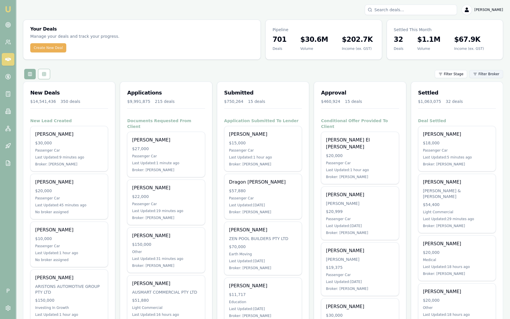
click at [489, 77] on html "Emu Broker P [PERSON_NAME] Toggle Menu Your Deals Manage your deals and track y…" at bounding box center [255, 159] width 510 height 319
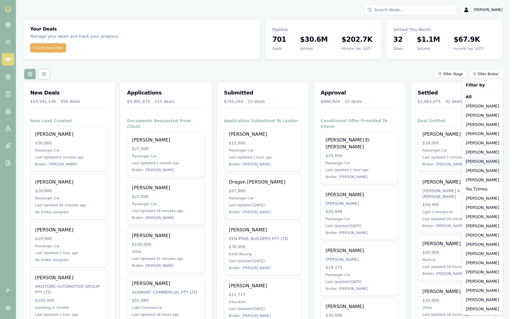
click at [482, 160] on div "[PERSON_NAME]" at bounding box center [483, 161] width 38 height 9
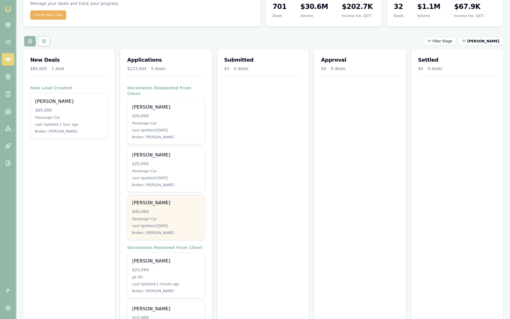
scroll to position [69, 0]
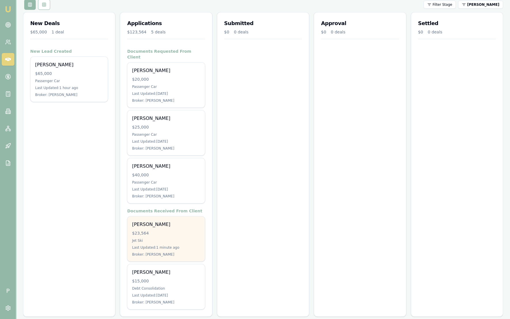
click at [180, 245] on div "Last Updated: 1 minute ago" at bounding box center [166, 247] width 68 height 5
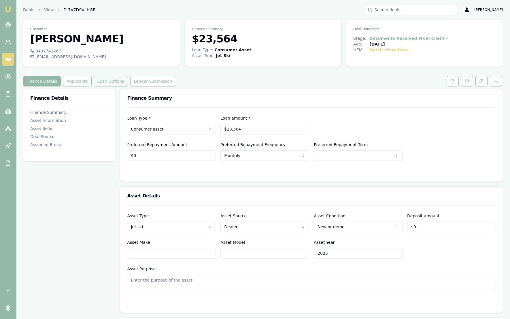
click at [100, 79] on button "Loan Options" at bounding box center [111, 81] width 34 height 10
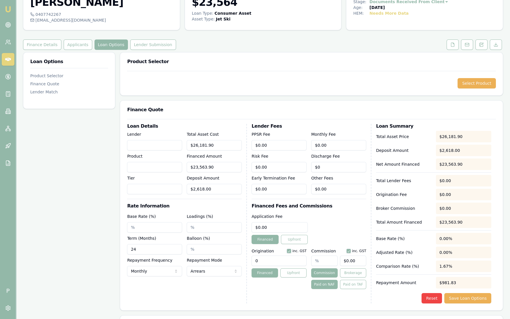
scroll to position [36, 0]
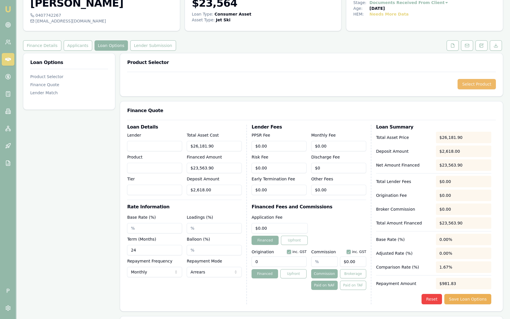
click at [475, 86] on button "Select Product" at bounding box center [476, 84] width 38 height 10
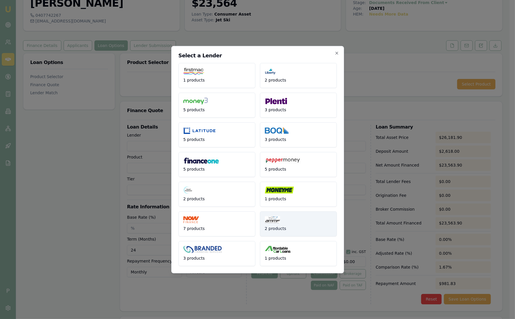
click at [282, 223] on button "2 products" at bounding box center [298, 223] width 77 height 25
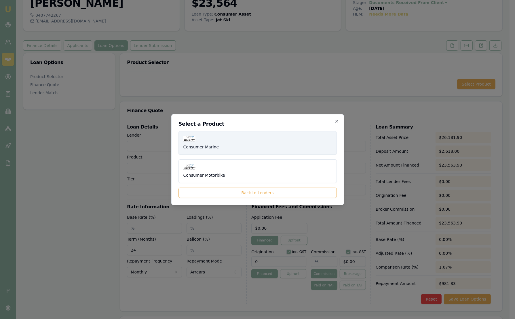
click at [240, 145] on button "Consumer Marine" at bounding box center [257, 143] width 158 height 24
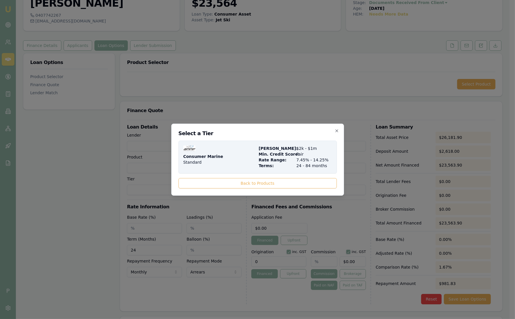
click at [240, 147] on div "Consumer Marine Standard" at bounding box center [219, 156] width 73 height 23
type input "AMMF"
type input "Consumer Marine"
type input "Standard"
type input "7.45"
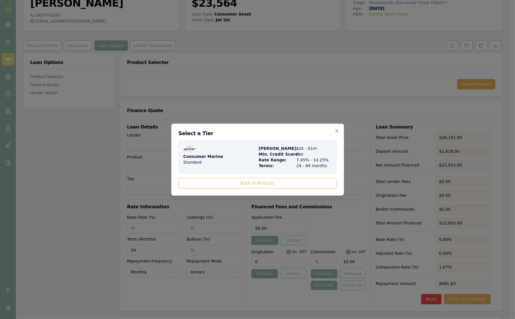
type input "$5.00"
type input "$395.00"
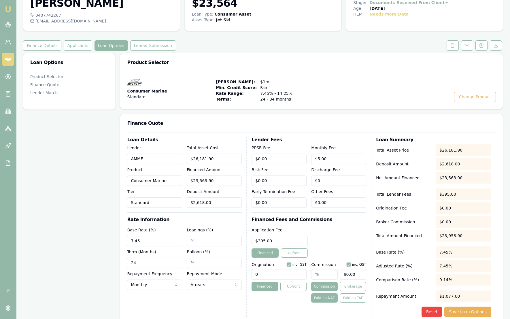
click at [165, 262] on input "24" at bounding box center [154, 262] width 55 height 10
click at [133, 262] on input "036" at bounding box center [154, 262] width 55 height 10
type input "36"
click at [434, 309] on button "Reset" at bounding box center [431, 311] width 20 height 10
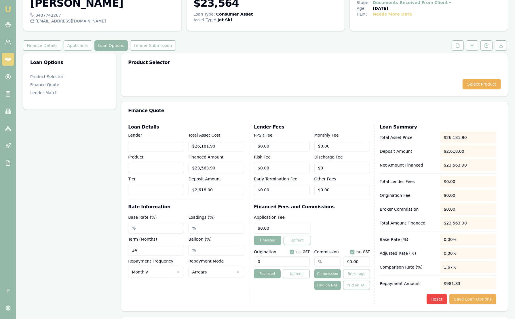
click at [168, 270] on html "Emu Broker P Deals View D-7V7D9VLHGF Sam Crouch Toggle Menu Customer Harrison N…" at bounding box center [257, 123] width 515 height 319
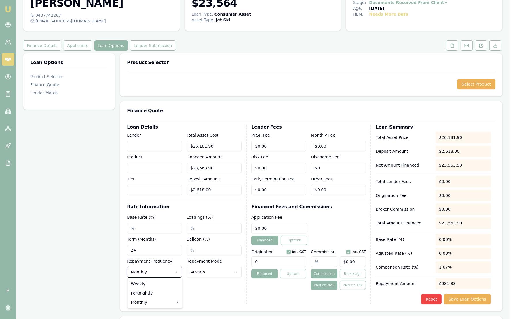
click at [168, 270] on html "Emu Broker P Deals View D-7V7D9VLHGF Sam Crouch Toggle Menu Customer Harrison N…" at bounding box center [257, 123] width 515 height 319
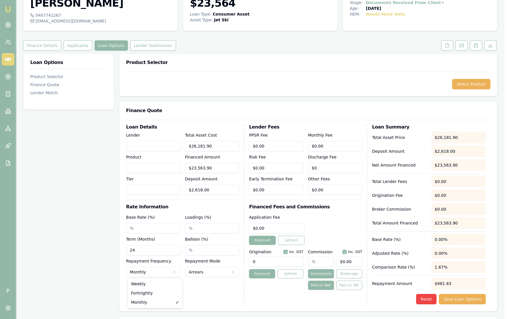
click at [168, 270] on html "Emu Broker P Deals View D-7V7D9VLHGF Sam Crouch Toggle Menu Customer Harrison N…" at bounding box center [255, 123] width 510 height 319
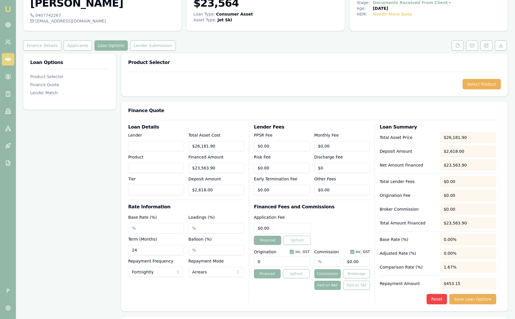
click at [153, 269] on html "Emu Broker P Deals View D-7V7D9VLHGF Sam Crouch Toggle Menu Customer Harrison N…" at bounding box center [257, 123] width 515 height 319
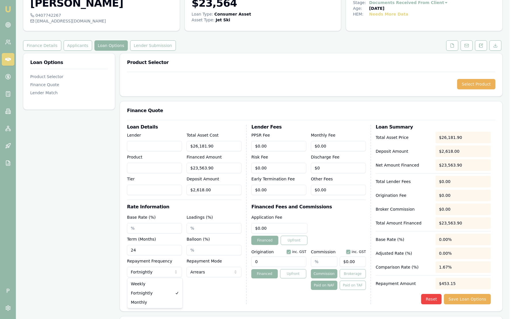
select select "MONTHLY"
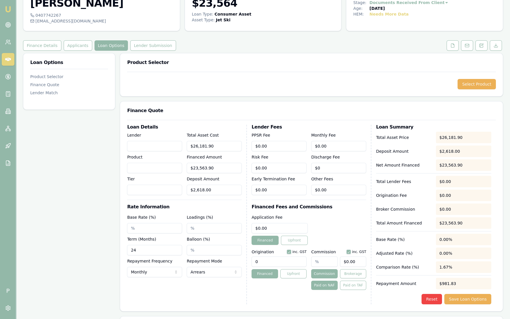
click at [212, 270] on html "Emu Broker P Deals View D-7V7D9VLHGF Sam Crouch Toggle Menu Customer Harrison N…" at bounding box center [255, 123] width 510 height 319
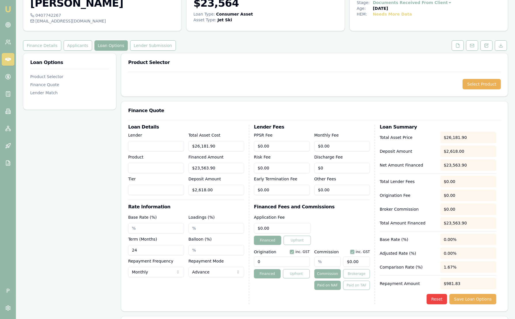
click at [205, 271] on html "Emu Broker P Deals View D-7V7D9VLHGF Sam Crouch Toggle Menu Customer Harrison N…" at bounding box center [257, 123] width 515 height 319
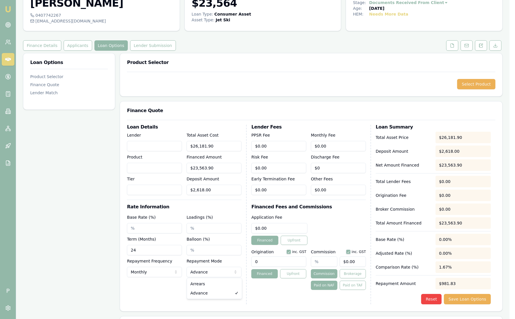
select select "ARREARS"
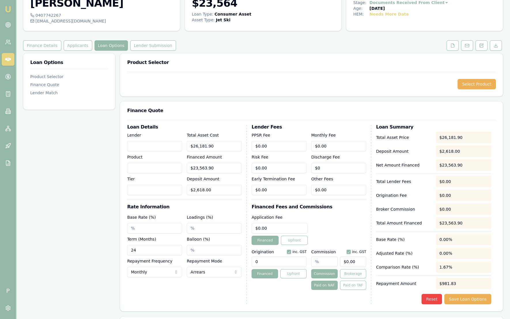
drag, startPoint x: 150, startPoint y: 248, endPoint x: 103, endPoint y: 250, distance: 47.5
click at [103, 250] on div "Loan Options Product Selector Finance Quote Lender Match Product Selector Selec…" at bounding box center [263, 266] width 480 height 426
click at [142, 141] on input "Lender" at bounding box center [154, 146] width 55 height 10
click at [482, 82] on button "Select Product" at bounding box center [476, 84] width 38 height 10
click at [145, 145] on input "Lender" at bounding box center [154, 146] width 55 height 10
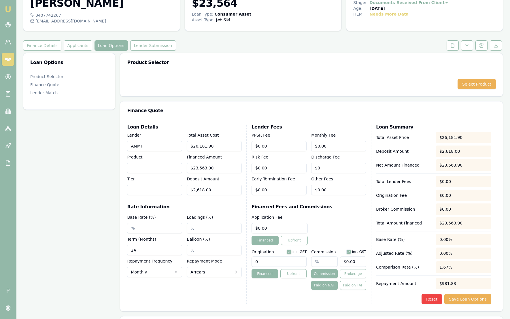
type input "AMMF"
type input "Marine"
drag, startPoint x: 155, startPoint y: 246, endPoint x: 109, endPoint y: 243, distance: 46.5
click at [117, 245] on div "Loan Options Product Selector Finance Quote Lender Match Product Selector Selec…" at bounding box center [263, 266] width 480 height 426
type input "60"
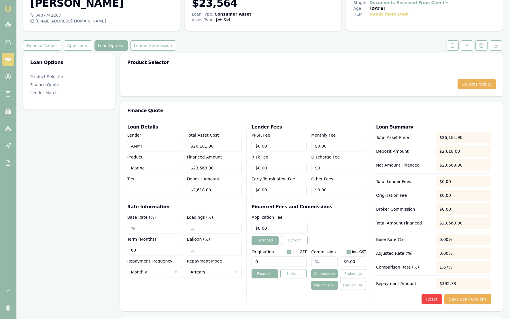
click at [333, 220] on div "Application Fee $0.00 Financed Upfront" at bounding box center [308, 229] width 115 height 31
click at [469, 301] on button "Save Loan Options" at bounding box center [467, 299] width 47 height 10
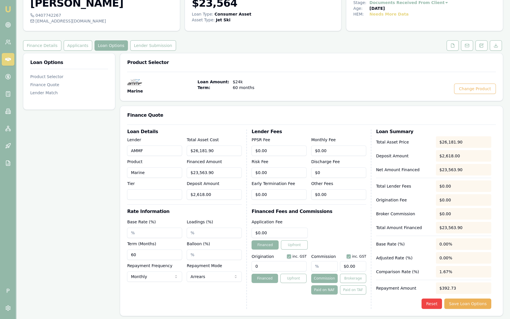
click at [166, 252] on input "60" at bounding box center [154, 254] width 55 height 10
click at [151, 194] on input "Tier" at bounding box center [154, 194] width 55 height 10
click at [432, 302] on button "Reset" at bounding box center [431, 303] width 20 height 10
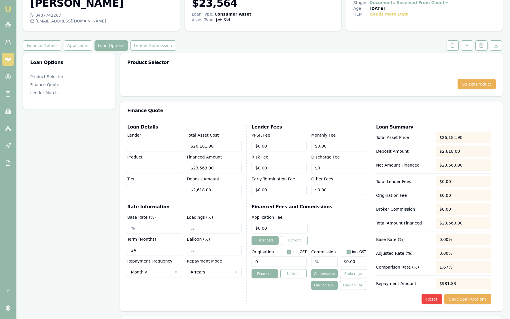
drag, startPoint x: 153, startPoint y: 249, endPoint x: 37, endPoint y: 242, distance: 116.2
click at [37, 242] on div "Loan Options Product Selector Finance Quote Lender Match Product Selector Selec…" at bounding box center [263, 266] width 480 height 426
type input "60"
click at [146, 150] on input "Lender" at bounding box center [154, 146] width 55 height 10
click at [477, 83] on button "Select Product" at bounding box center [476, 84] width 38 height 10
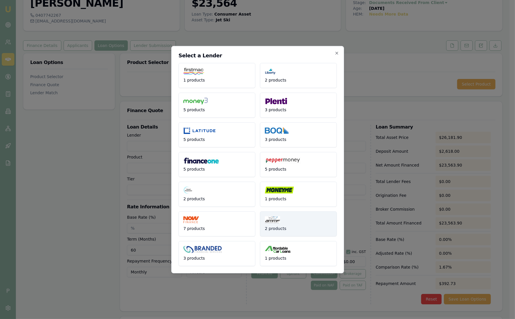
click at [282, 220] on button "2 products" at bounding box center [298, 223] width 77 height 25
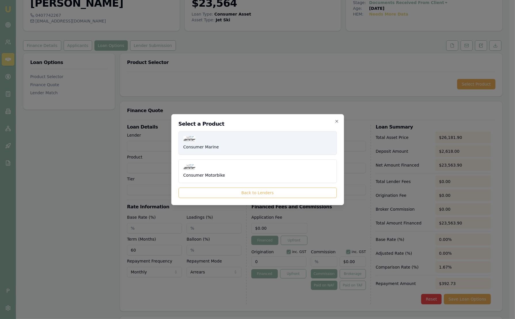
click at [218, 147] on button "Consumer Marine" at bounding box center [257, 143] width 158 height 24
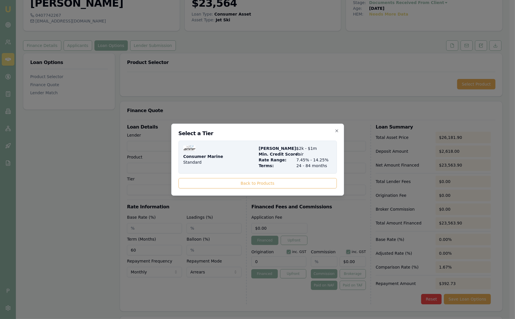
click at [218, 150] on div "Consumer Marine Standard" at bounding box center [219, 156] width 73 height 23
type input "AMMF"
type input "Consumer Marine"
type input "Standard"
type input "7.45"
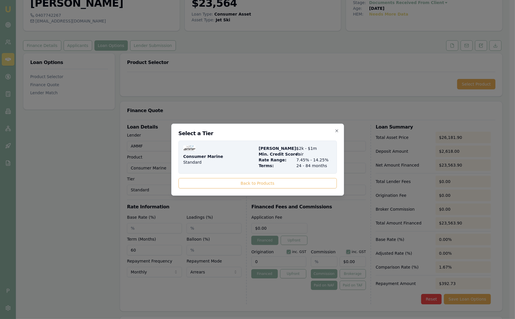
type input "24"
type input "$5.00"
type input "$395.00"
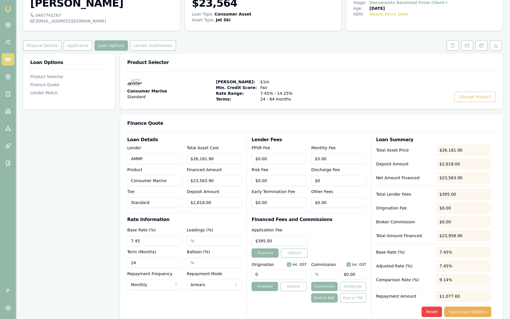
drag, startPoint x: 165, startPoint y: 263, endPoint x: 65, endPoint y: 247, distance: 100.9
click at [58, 257] on div "Loan Options Product Selector Finance Quote Lender Match Product Selector Consu…" at bounding box center [263, 272] width 480 height 438
type input "60"
drag, startPoint x: 277, startPoint y: 272, endPoint x: 311, endPoint y: 268, distance: 34.2
click at [279, 272] on input "0" at bounding box center [278, 274] width 55 height 10
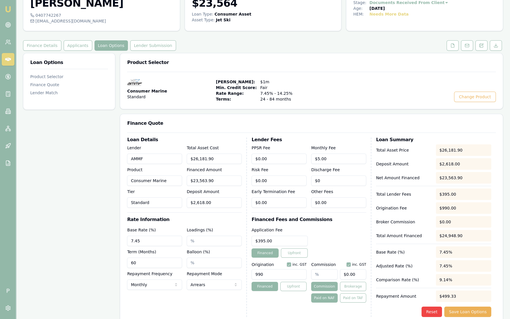
type input "990.00"
click at [338, 269] on div "$0.00" at bounding box center [338, 273] width 55 height 13
click at [326, 274] on input "text" at bounding box center [324, 274] width 26 height 10
type input "2"
type input "$471.28"
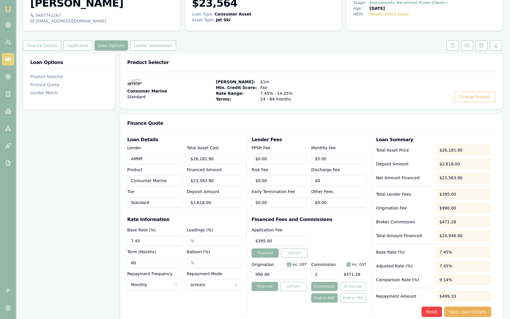
type input "2.00%"
type input "$471.28"
click at [332, 236] on div "Application Fee $395.00 Financed Upfront" at bounding box center [308, 241] width 115 height 31
click at [474, 312] on button "Save Loan Options" at bounding box center [467, 311] width 47 height 10
click at [153, 48] on button "Lender Submission" at bounding box center [153, 45] width 46 height 10
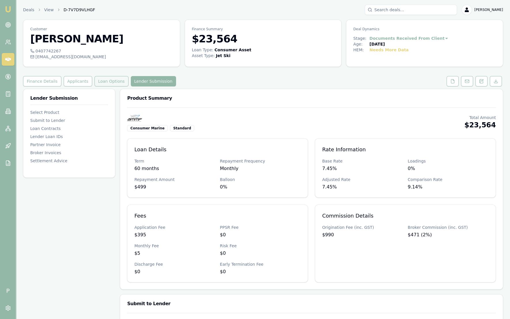
click at [112, 83] on button "Loan Options" at bounding box center [111, 81] width 34 height 10
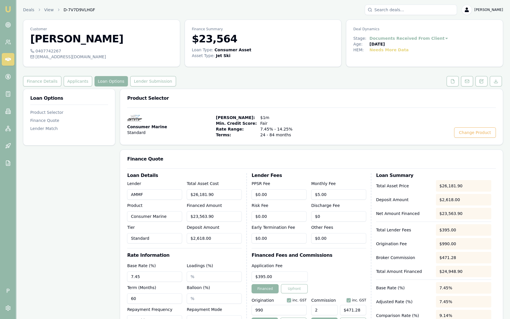
scroll to position [108, 0]
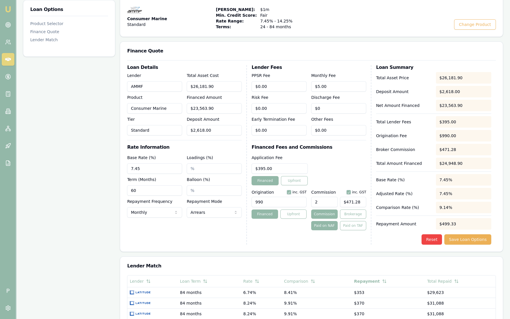
click at [159, 208] on html "Emu Broker P Deals View D-7V7D9VLHGF Sam Crouch Toggle Menu Customer Harrison N…" at bounding box center [255, 51] width 510 height 319
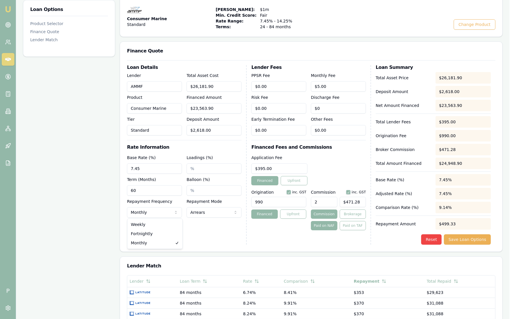
select select "FORTNIGHTLY"
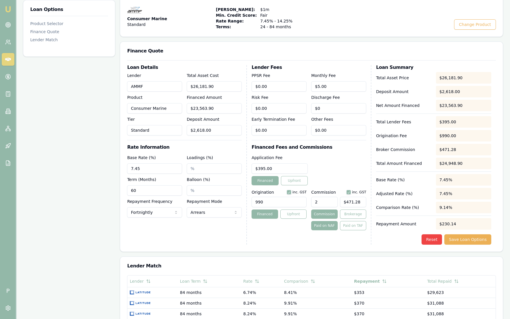
click at [218, 163] on input "Loadings (%)" at bounding box center [214, 168] width 55 height 10
click at [217, 170] on input "Loadings (%)" at bounding box center [214, 168] width 55 height 10
type input "4"
click at [214, 164] on input "2.00%" at bounding box center [214, 168] width 55 height 10
drag, startPoint x: 214, startPoint y: 170, endPoint x: 170, endPoint y: 163, distance: 43.6
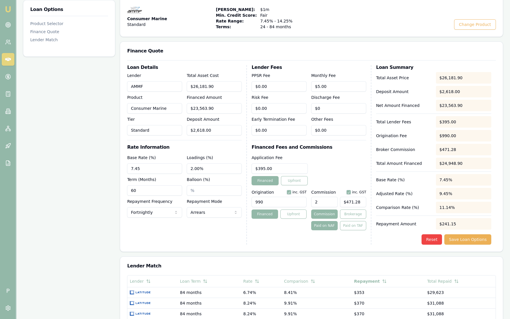
click at [170, 163] on div "Base Rate (%) 7.45 Loadings (%) 2.00% Term (Months) 60 Balloon (%) Repayment Fr…" at bounding box center [184, 185] width 115 height 63
click at [226, 237] on div "Loan Details Lender AMMF Product Consumer Marine Tier Standard Total Asset Cost…" at bounding box center [187, 154] width 120 height 179
drag, startPoint x: 215, startPoint y: 169, endPoint x: 140, endPoint y: 162, distance: 75.2
click at [140, 162] on div "Base Rate (%) 7.45 Loadings (%) 1.50% Term (Months) 60 Balloon (%) Repayment Fr…" at bounding box center [184, 185] width 115 height 63
drag, startPoint x: 206, startPoint y: 168, endPoint x: 193, endPoint y: 168, distance: 12.7
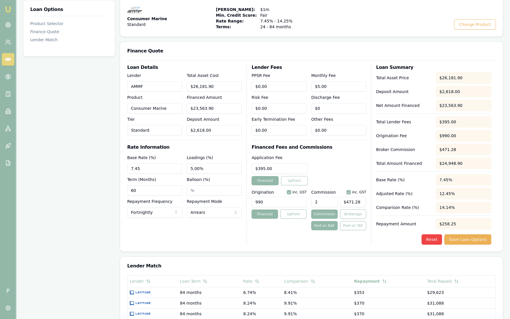
click at [193, 168] on input "5.00%" at bounding box center [214, 168] width 55 height 10
type input "5.00%"
click at [200, 245] on div "Loan Details Lender AMMF Product Consumer Marine Tier Standard Total Asset Cost…" at bounding box center [311, 155] width 382 height 191
drag, startPoint x: 269, startPoint y: 200, endPoint x: 220, endPoint y: 199, distance: 48.7
click at [220, 199] on div "Loan Details Lender AMMF Product Consumer Marine Tier Standard Total Asset Cost…" at bounding box center [311, 154] width 369 height 179
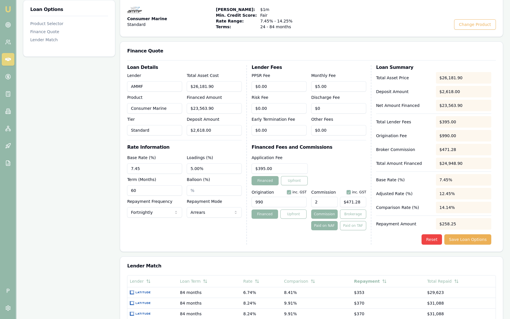
type input "990.00"
drag, startPoint x: 324, startPoint y: 201, endPoint x: 299, endPoint y: 200, distance: 24.5
click at [300, 201] on div "Origination inc. GST 990.00 Financed Upfront Commission inc. GST 2 $471.28 Comm…" at bounding box center [308, 208] width 115 height 43
type input "3"
type input "$706.92"
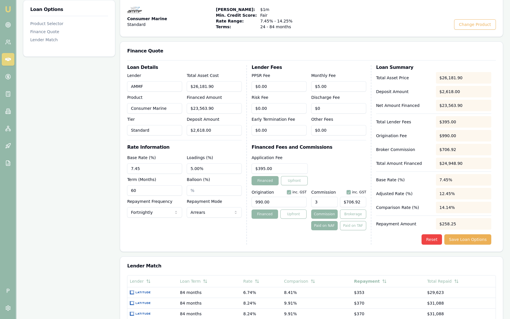
type input "3.00%"
type input "$706.92"
drag, startPoint x: 338, startPoint y: 200, endPoint x: 282, endPoint y: 201, distance: 55.3
click at [282, 201] on div "Origination inc. GST 990.00 Financed Upfront Commission inc. GST 3.00% $706.92 …" at bounding box center [308, 208] width 115 height 43
click at [328, 204] on input "3.00%" at bounding box center [324, 202] width 26 height 10
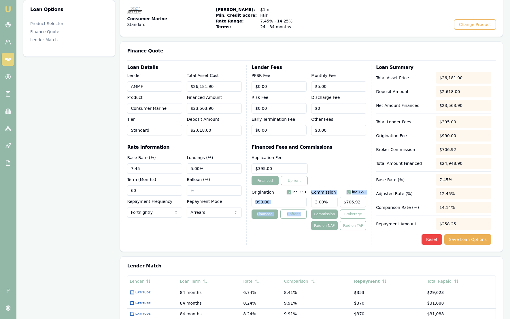
click at [333, 202] on input "3.00%" at bounding box center [324, 202] width 26 height 10
click at [340, 162] on div "Application Fee $395.00 Financed Upfront" at bounding box center [308, 169] width 115 height 31
drag, startPoint x: 321, startPoint y: 200, endPoint x: 310, endPoint y: 196, distance: 11.1
click at [309, 199] on div "Origination inc. GST 990.00 Financed Upfront Commission inc. GST 3.00% $706.92 …" at bounding box center [308, 208] width 115 height 43
type input "1"
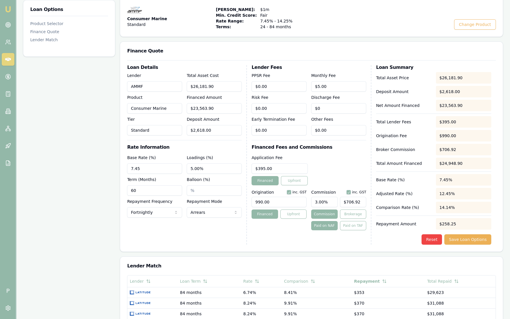
type input "$235.64"
type input "1.5"
type input "$353.46"
type input "1.50%"
type input "$353.46"
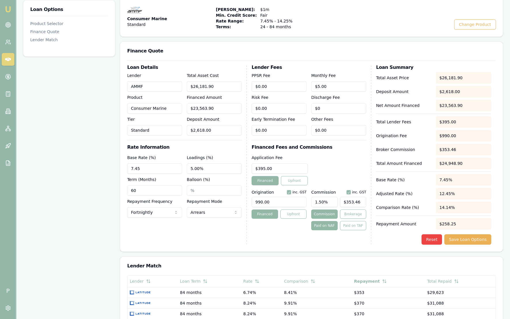
drag, startPoint x: 332, startPoint y: 202, endPoint x: 293, endPoint y: 201, distance: 38.6
click at [293, 201] on div "Origination inc. GST 990.00 Financed Upfront Commission inc. GST 1.50% $353.46 …" at bounding box center [308, 208] width 115 height 43
type input "2"
type input "$471.28"
type input "2.00%"
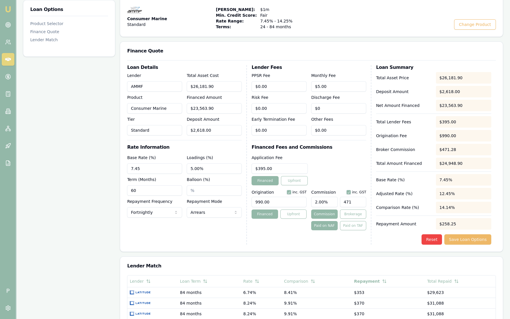
type input "$471.28"
click at [479, 241] on button "Save Loan Options" at bounding box center [467, 239] width 47 height 10
click at [212, 168] on input "5" at bounding box center [214, 168] width 55 height 10
type input "5.00%"
drag, startPoint x: 280, startPoint y: 201, endPoint x: 231, endPoint y: 199, distance: 49.3
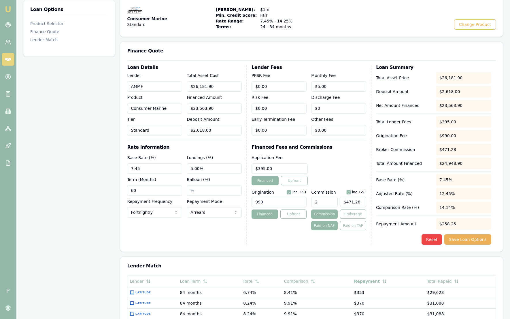
click at [231, 199] on div "Loan Details Lender AMMF Product Consumer Marine Tier Standard Total Asset Cost…" at bounding box center [311, 154] width 369 height 179
type input "750.00"
drag, startPoint x: 288, startPoint y: 202, endPoint x: 193, endPoint y: 197, distance: 94.6
click at [193, 197] on div "Loan Details Lender AMMF Product Consumer Marine Tier Standard Total Asset Cost…" at bounding box center [311, 154] width 369 height 179
type input "990.00"
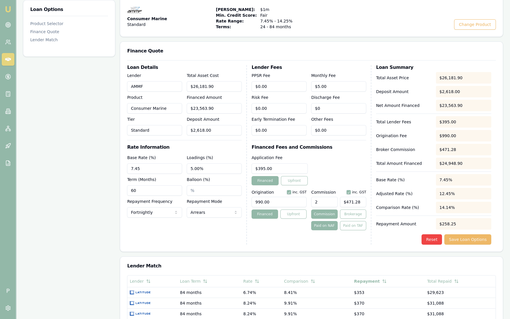
click at [476, 241] on button "Save Loan Options" at bounding box center [467, 239] width 47 height 10
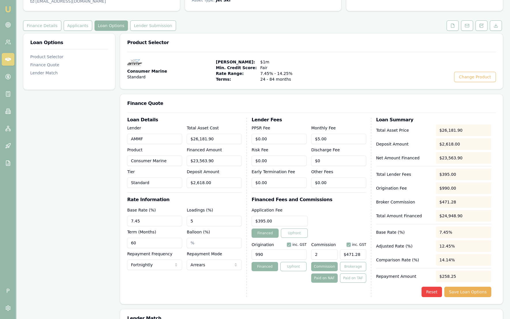
scroll to position [72, 0]
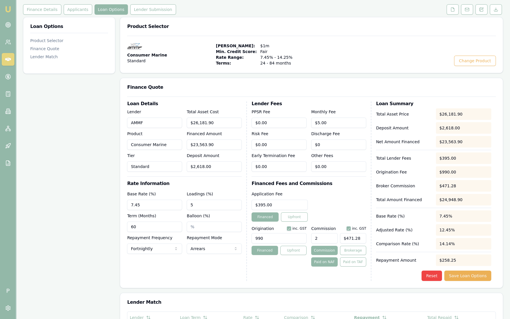
click at [325, 237] on input "2" at bounding box center [324, 238] width 26 height 10
type input "$0.00"
click at [339, 191] on div "Application Fee $395.00 Financed Upfront" at bounding box center [308, 205] width 115 height 31
type input "$395.00"
click at [359, 201] on div "Application Fee $395.00 Financed Upfront" at bounding box center [308, 205] width 115 height 31
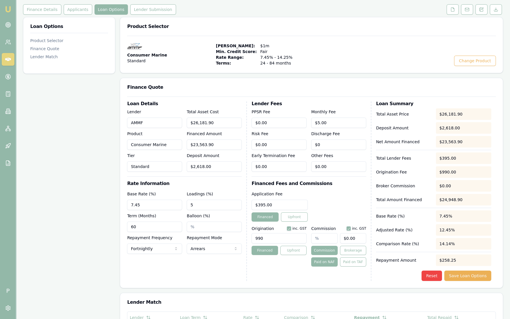
click at [231, 206] on input "5" at bounding box center [214, 205] width 55 height 10
type input "5.00%"
click at [326, 239] on input "text" at bounding box center [324, 238] width 26 height 10
type input "5"
type input "$1,178.20"
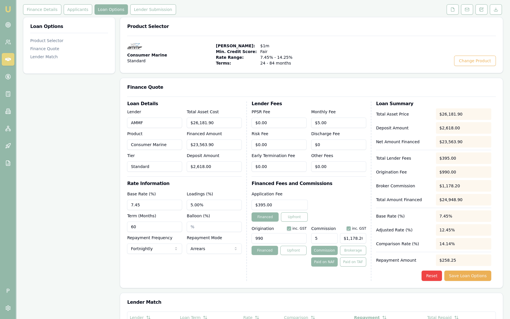
type input "5.00%"
type input "$1,178.20"
click at [352, 204] on div "Application Fee $395.00 Financed Upfront" at bounding box center [308, 205] width 115 height 31
click at [331, 240] on input "5.00%" at bounding box center [324, 238] width 26 height 10
click at [294, 239] on input "990" at bounding box center [278, 238] width 55 height 10
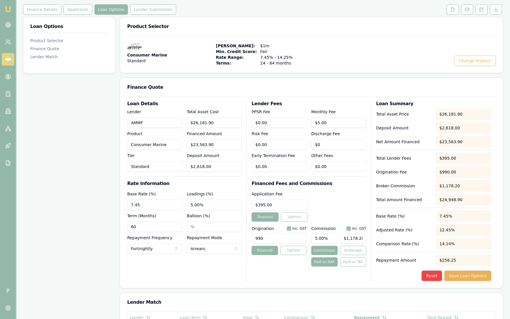
type input "990.00"
drag, startPoint x: 219, startPoint y: 205, endPoint x: 141, endPoint y: 202, distance: 78.4
click at [141, 202] on div "Base Rate (%) 7.45 Loadings (%) 5.00% Term (Months) 60 Balloon (%) Repayment Fr…" at bounding box center [184, 221] width 115 height 63
type input "5.50%"
click at [224, 202] on input "5.50%" at bounding box center [214, 205] width 55 height 10
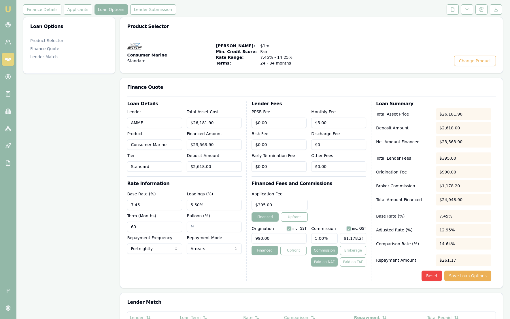
click at [161, 209] on input "7.45" at bounding box center [154, 205] width 55 height 10
type input "7.45%"
click at [214, 203] on input "5.50%" at bounding box center [214, 205] width 55 height 10
type input "5.00%"
click at [241, 191] on div "Loadings (%) 5.00%" at bounding box center [214, 200] width 55 height 20
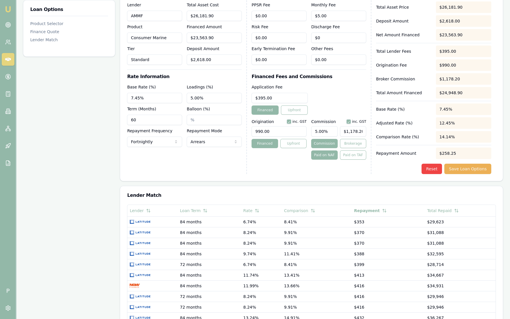
scroll to position [36, 0]
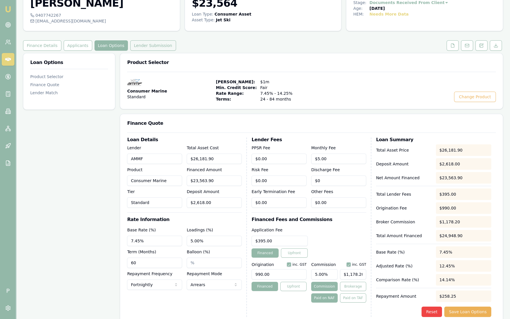
click at [159, 48] on button "Lender Submission" at bounding box center [153, 45] width 46 height 10
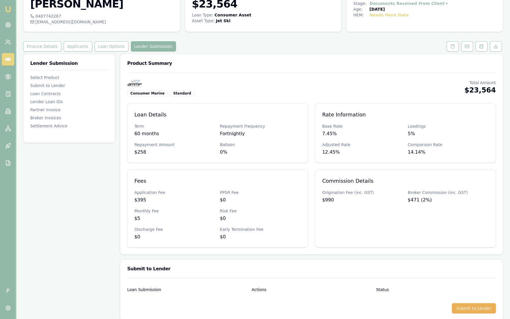
scroll to position [36, 0]
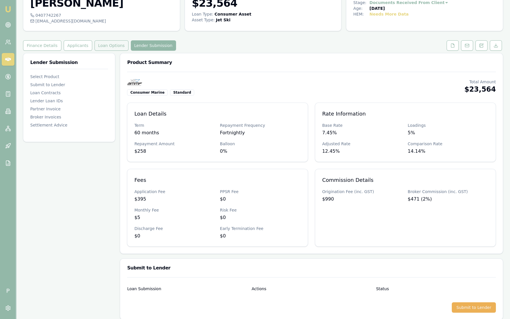
click at [116, 48] on button "Loan Options" at bounding box center [111, 45] width 34 height 10
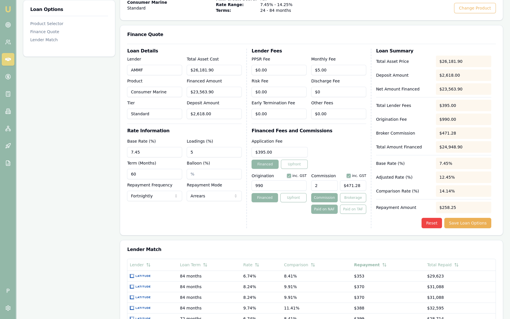
scroll to position [144, 0]
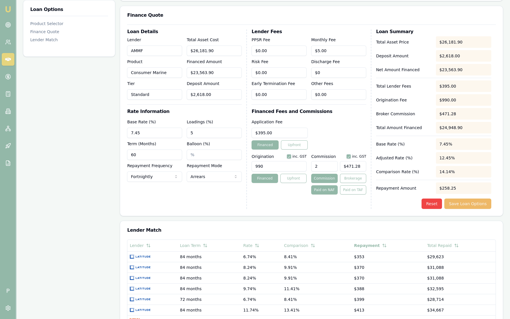
click at [471, 204] on button "Save Loan Options" at bounding box center [467, 203] width 47 height 10
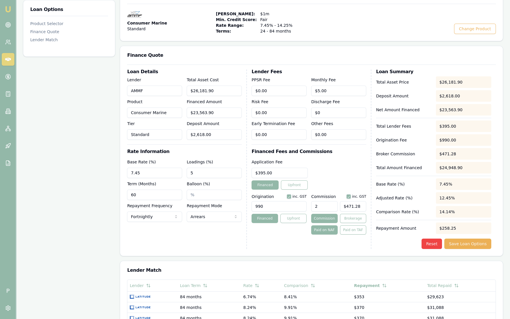
scroll to position [108, 0]
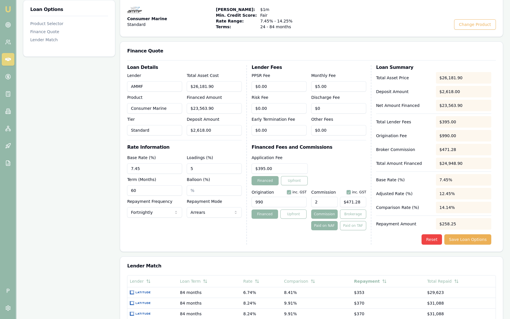
click at [165, 169] on input "7.45" at bounding box center [154, 168] width 55 height 10
click at [166, 170] on input "7.45" at bounding box center [154, 168] width 55 height 10
type input "7.45%"
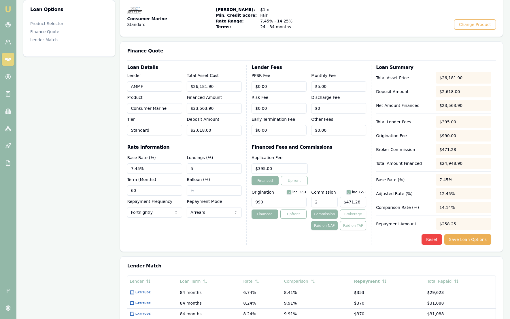
click at [286, 21] on div "Consumer Marine Standard Max Loan Amount: $1m Min. Credit Score: Fair Rate Rang…" at bounding box center [311, 18] width 369 height 23
click at [165, 160] on div "Base Rate (%) 7.45%" at bounding box center [154, 164] width 55 height 20
drag, startPoint x: 166, startPoint y: 156, endPoint x: 165, endPoint y: 153, distance: 3.0
click at [166, 155] on div "Base Rate (%) 7.45%" at bounding box center [154, 164] width 55 height 20
drag, startPoint x: 167, startPoint y: 147, endPoint x: 120, endPoint y: 144, distance: 46.7
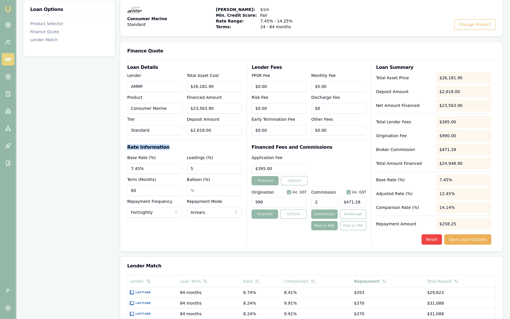
click at [120, 144] on div "Loan Details Lender AMMF Product Consumer Marine Tier Standard Total Asset Cost…" at bounding box center [311, 155] width 382 height 191
click at [208, 145] on h3 "Rate Information" at bounding box center [184, 147] width 115 height 5
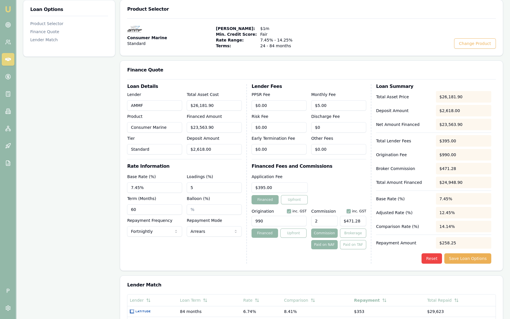
scroll to position [72, 0]
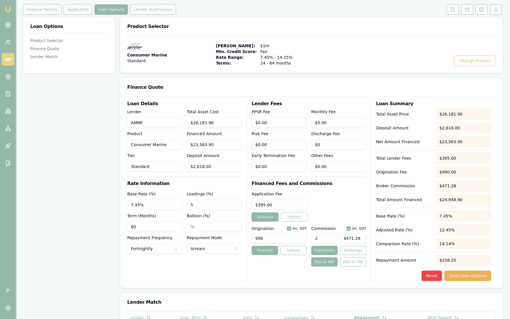
click at [202, 185] on h3 "Rate Information" at bounding box center [184, 183] width 115 height 5
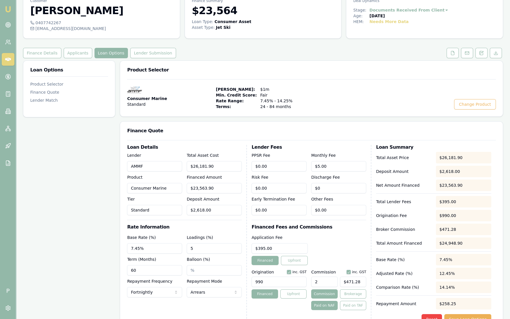
scroll to position [0, 0]
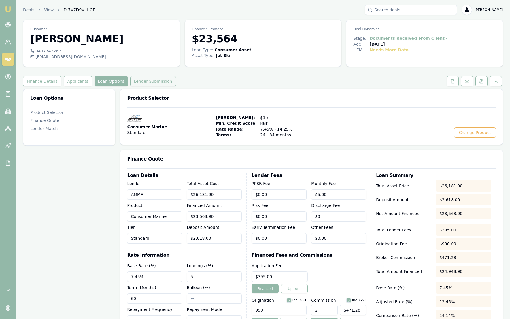
click at [155, 83] on button "Lender Submission" at bounding box center [153, 81] width 46 height 10
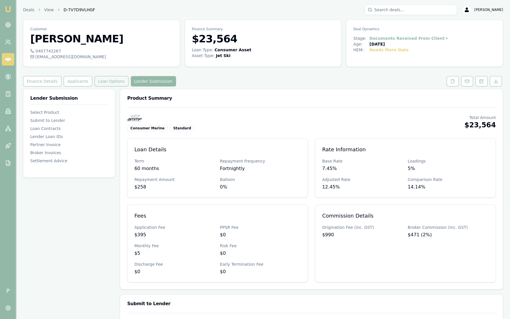
click at [106, 85] on button "Loan Options" at bounding box center [111, 81] width 34 height 10
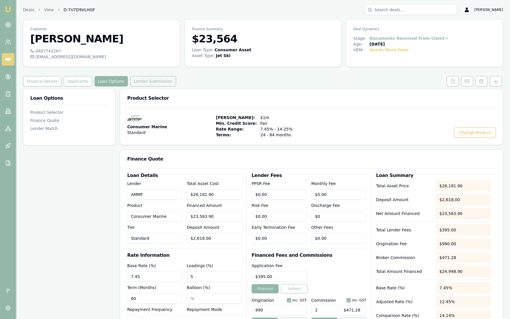
click at [140, 85] on button "Lender Submission" at bounding box center [153, 81] width 46 height 10
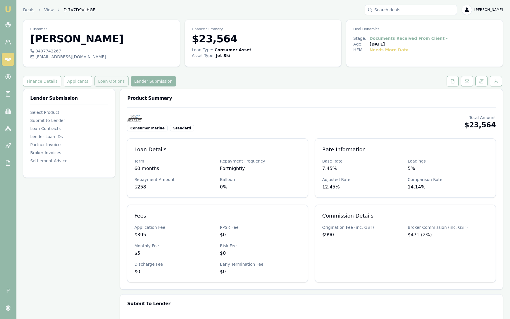
click at [103, 77] on button "Loan Options" at bounding box center [111, 81] width 34 height 10
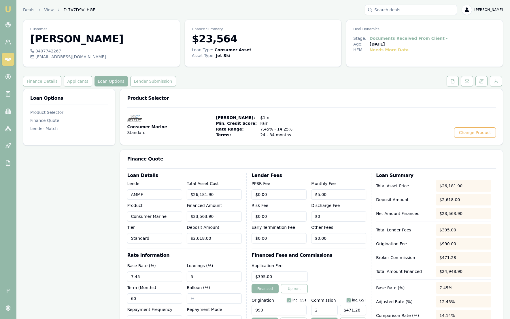
click at [7, 11] on img at bounding box center [8, 9] width 7 height 7
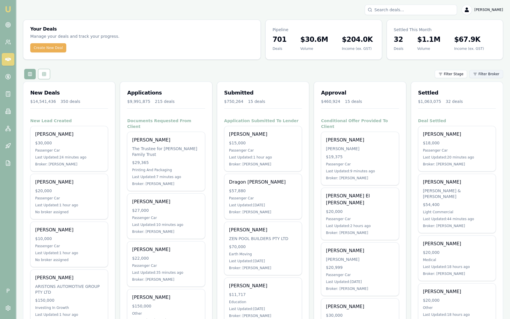
click at [485, 74] on html "Emu Broker P Sam Crouch Toggle Menu Your Deals Manage your deals and track your…" at bounding box center [255, 159] width 510 height 319
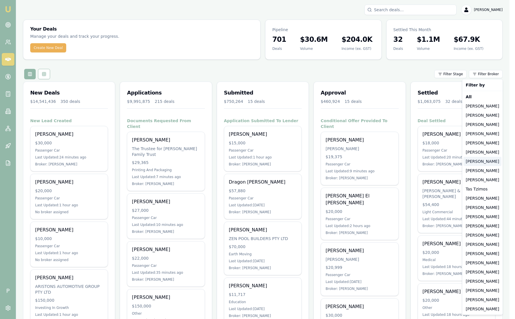
click at [484, 159] on div "[PERSON_NAME]" at bounding box center [483, 161] width 38 height 9
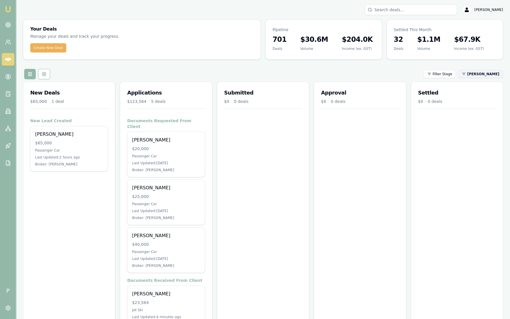
click at [476, 75] on html "Emu Broker P Sam Crouch Toggle Menu Your Deals Manage your deals and track your…" at bounding box center [255, 159] width 510 height 319
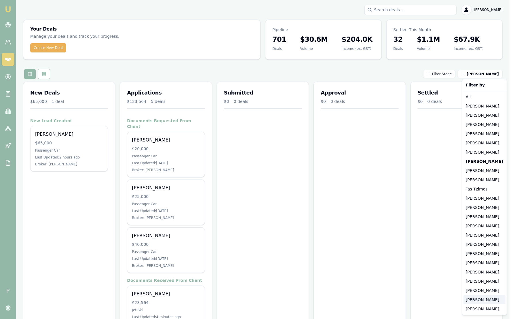
click at [474, 300] on div "[PERSON_NAME]" at bounding box center [485, 299] width 42 height 9
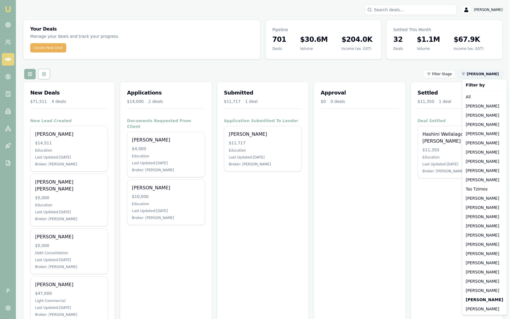
click at [479, 72] on html "Emu Broker P Sam Crouch Toggle Menu Your Deals Manage your deals and track your…" at bounding box center [257, 159] width 515 height 319
click at [478, 255] on div "[PERSON_NAME]" at bounding box center [485, 253] width 42 height 9
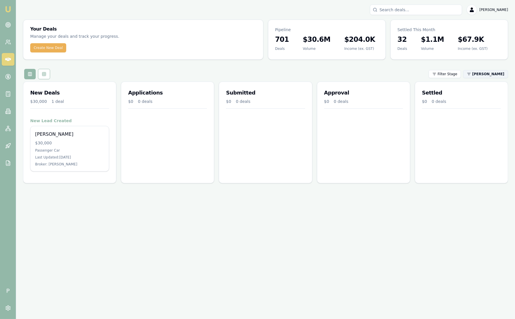
click at [497, 78] on div "Your Deals Manage your deals and track your progress. Create New Deal Pipeline …" at bounding box center [265, 104] width 485 height 168
click at [495, 74] on html "Emu Broker P Sam Crouch Toggle Menu Your Deals Manage your deals and track your…" at bounding box center [257, 159] width 515 height 319
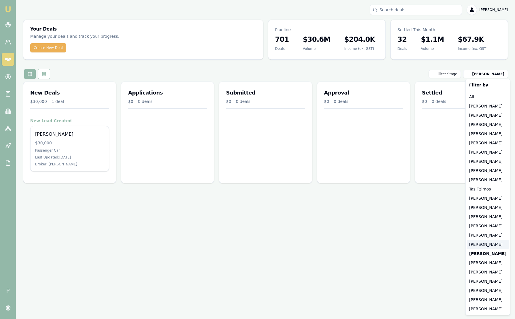
click at [496, 244] on div "[PERSON_NAME]" at bounding box center [488, 244] width 42 height 9
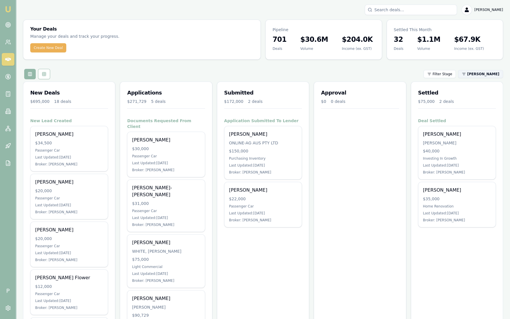
click at [493, 74] on html "Emu Broker P Sam Crouch Toggle Menu Your Deals Manage your deals and track your…" at bounding box center [255, 159] width 510 height 319
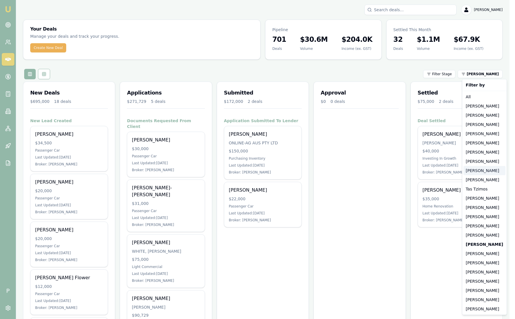
click at [485, 170] on div "[PERSON_NAME]" at bounding box center [485, 170] width 42 height 9
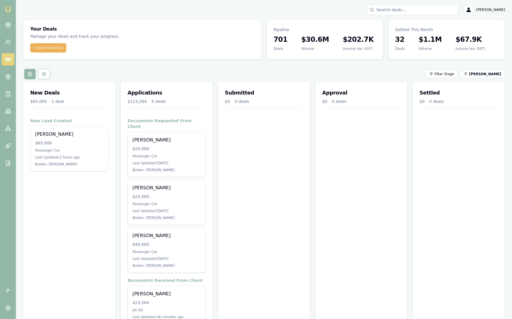
click at [6, 7] on img at bounding box center [8, 9] width 7 height 7
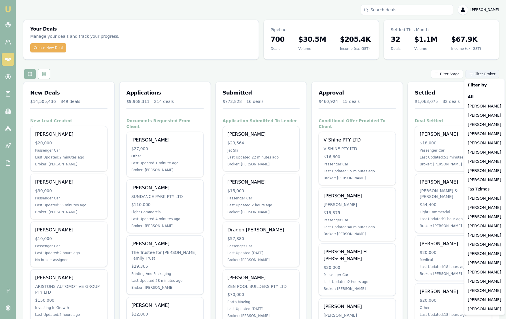
click at [486, 76] on html "Emu Broker P [PERSON_NAME] Toggle Menu Your Deals Manage your deals and track y…" at bounding box center [256, 159] width 512 height 319
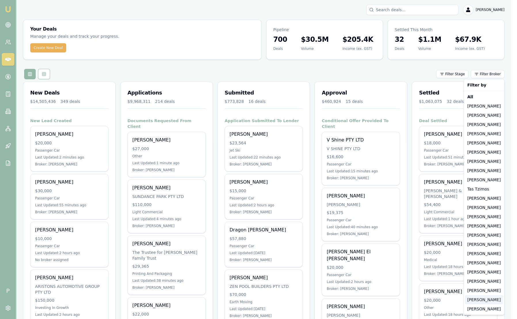
click at [481, 301] on div "[PERSON_NAME]" at bounding box center [484, 299] width 38 height 9
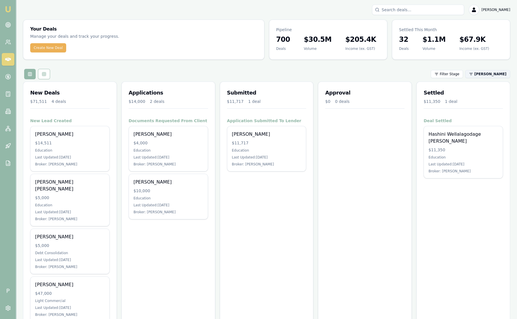
click at [485, 73] on html "Emu Broker P [PERSON_NAME] Toggle Menu Your Deals Manage your deals and track y…" at bounding box center [258, 159] width 517 height 319
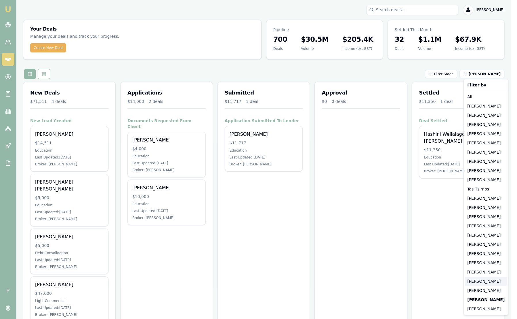
click at [475, 281] on div "[PERSON_NAME]" at bounding box center [486, 280] width 42 height 9
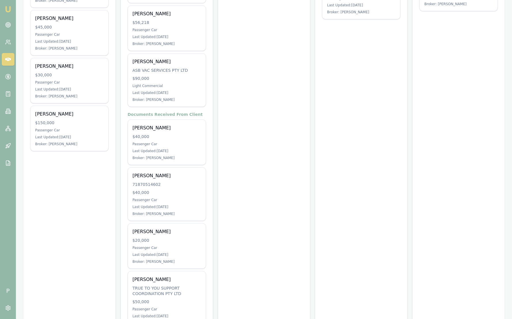
scroll to position [242, 0]
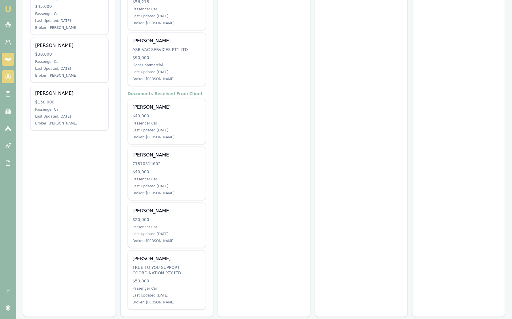
click at [7, 77] on icon at bounding box center [8, 77] width 6 height 6
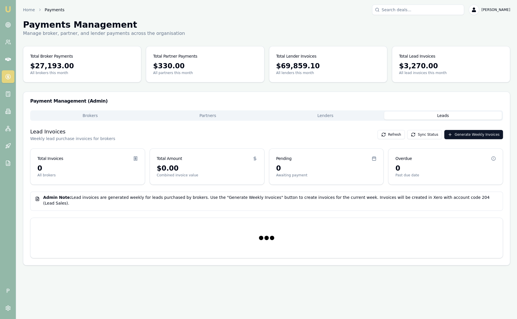
click at [430, 114] on button "Leads" at bounding box center [443, 115] width 118 height 8
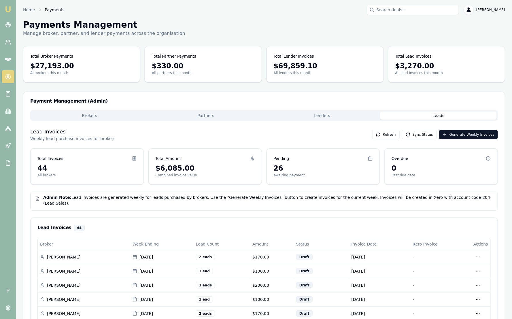
click at [7, 12] on img at bounding box center [8, 9] width 7 height 7
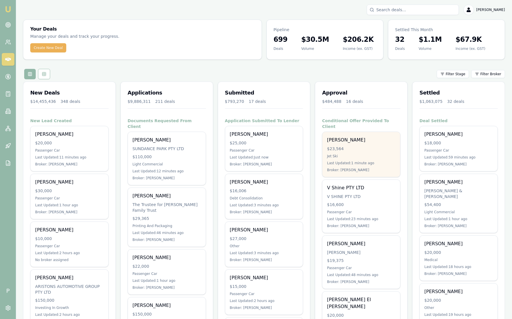
click at [386, 146] on div "$23,564" at bounding box center [361, 149] width 69 height 6
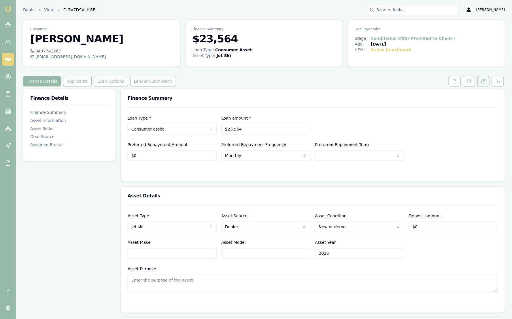
click at [481, 82] on button at bounding box center [483, 81] width 12 height 10
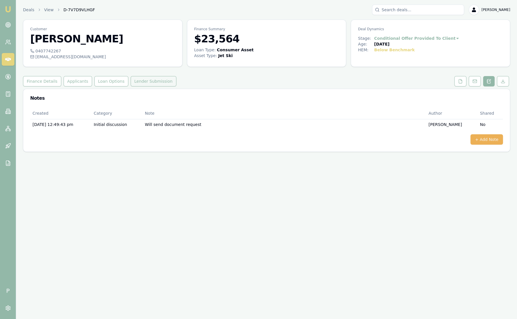
click at [131, 86] on button "Lender Submission" at bounding box center [154, 81] width 46 height 10
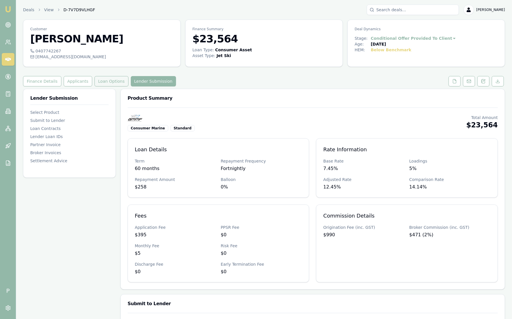
click at [106, 85] on button "Loan Options" at bounding box center [111, 81] width 34 height 10
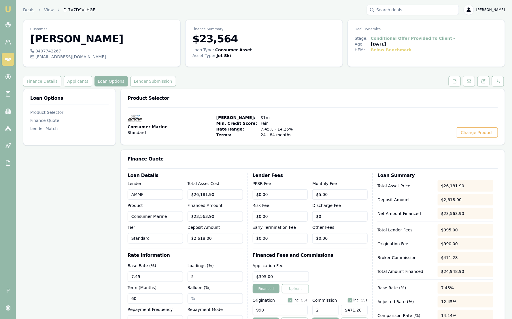
click at [9, 12] on img at bounding box center [8, 9] width 7 height 7
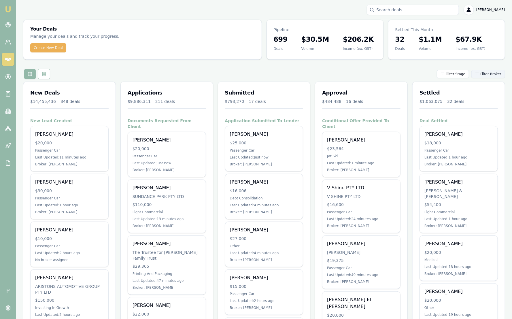
click at [485, 73] on html "Emu Broker P [PERSON_NAME] Toggle Menu Your Deals Manage your deals and track y…" at bounding box center [256, 159] width 512 height 319
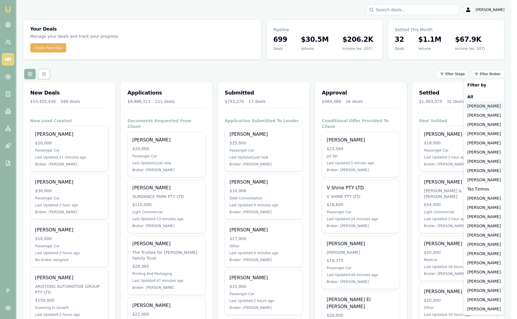
click at [493, 104] on div "[PERSON_NAME]" at bounding box center [484, 105] width 38 height 9
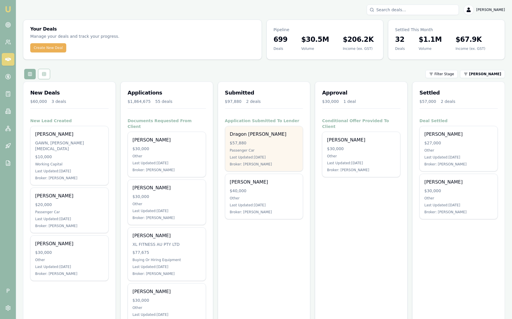
click at [290, 140] on div "$57,880" at bounding box center [264, 143] width 69 height 6
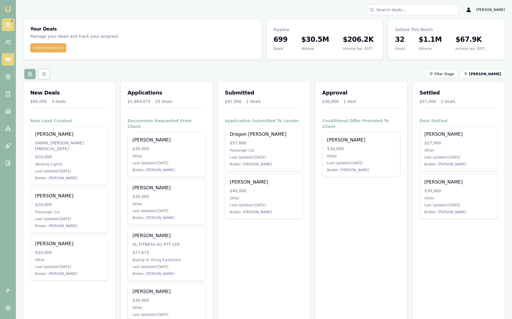
click at [7, 25] on icon at bounding box center [8, 25] width 6 height 6
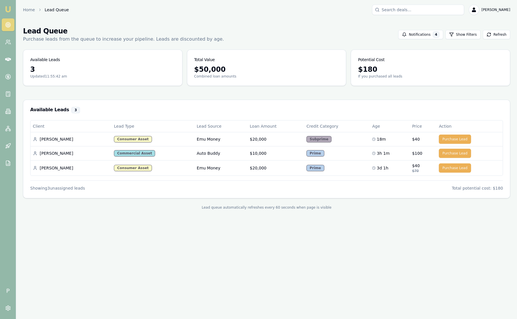
click at [140, 20] on main "Lead Queue Purchase leads from the queue to increase your pipeline. Leads are d…" at bounding box center [266, 118] width 501 height 197
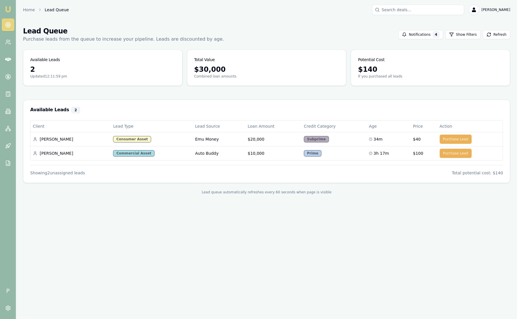
click at [10, 11] on img at bounding box center [8, 9] width 7 height 7
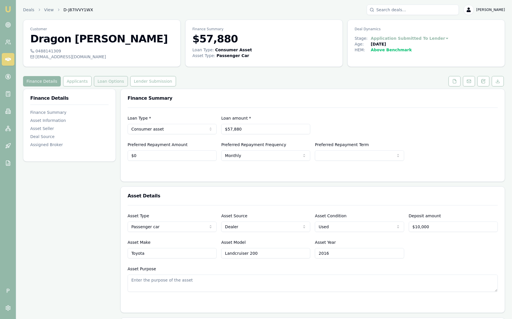
click at [103, 80] on button "Loan Options" at bounding box center [111, 81] width 34 height 10
click at [97, 79] on button "Loan Options" at bounding box center [111, 81] width 34 height 10
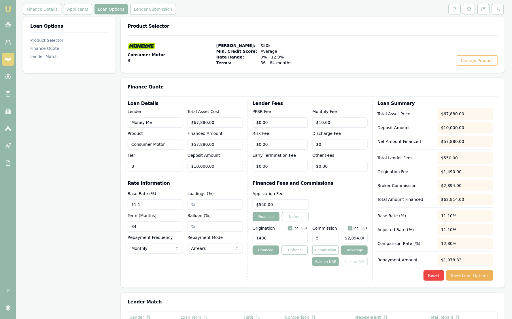
scroll to position [72, 0]
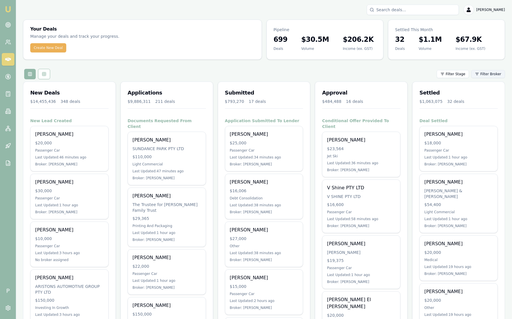
click at [488, 75] on html "Emu Broker P Sam Crouch Toggle Menu Your Deals Manage your deals and track your…" at bounding box center [256, 159] width 512 height 319
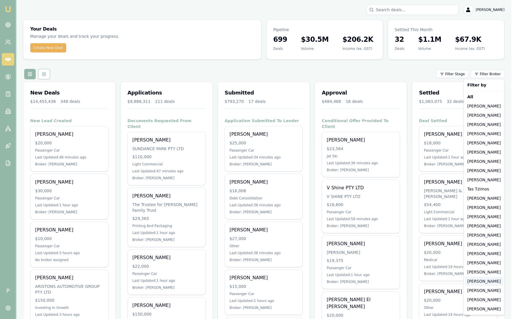
click at [483, 284] on div "Robyn Adams" at bounding box center [484, 280] width 38 height 9
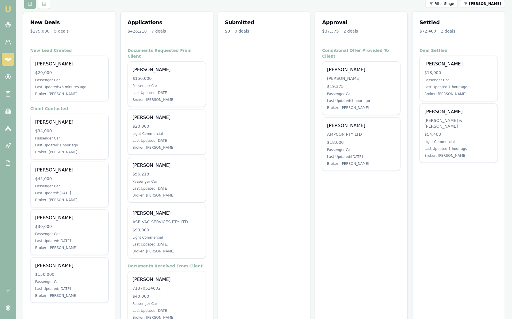
scroll to position [51, 0]
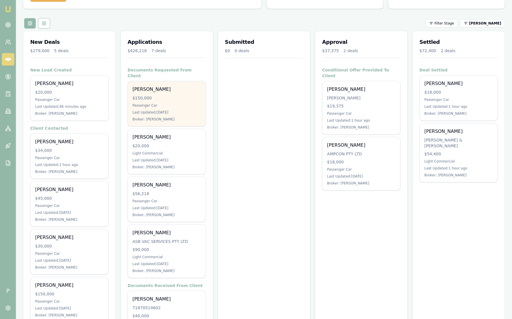
click at [176, 86] on div "Jammi Smith" at bounding box center [166, 89] width 69 height 7
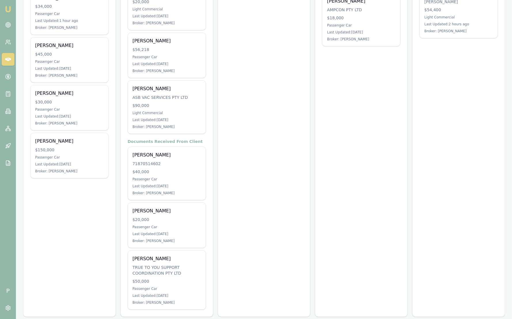
scroll to position [15, 0]
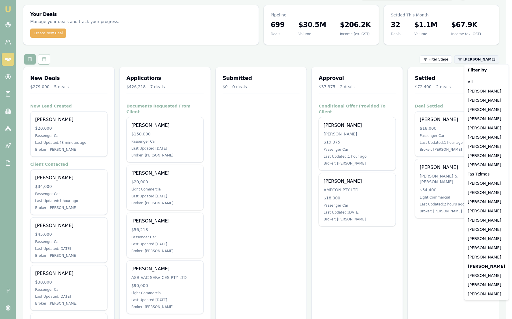
click at [497, 58] on html "Emu Broker P Sam Crouch Toggle Menu Your Deals Manage your deals and track your…" at bounding box center [256, 144] width 512 height 319
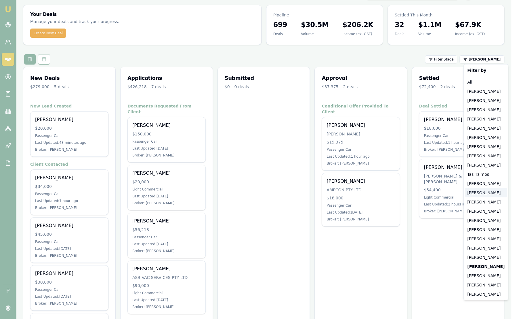
click at [479, 193] on div "[PERSON_NAME]" at bounding box center [486, 192] width 42 height 9
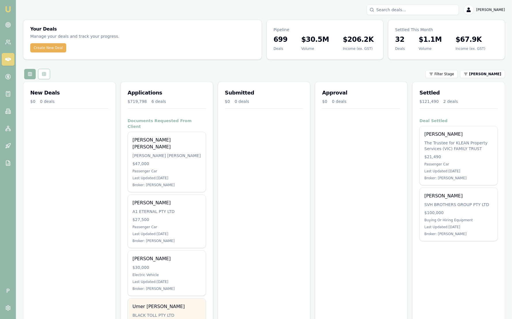
scroll to position [163, 0]
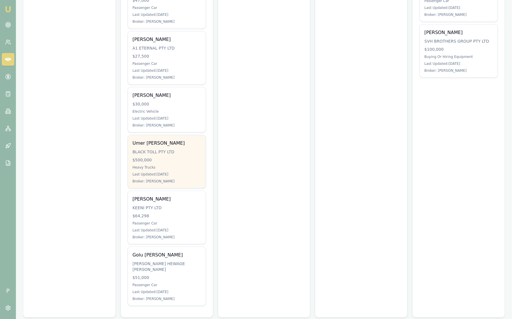
click at [162, 157] on div "$500,000" at bounding box center [166, 160] width 69 height 6
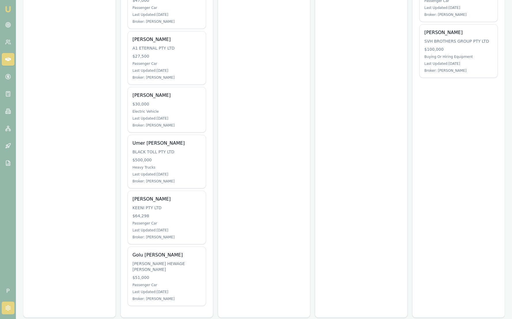
click at [7, 311] on link at bounding box center [8, 307] width 13 height 13
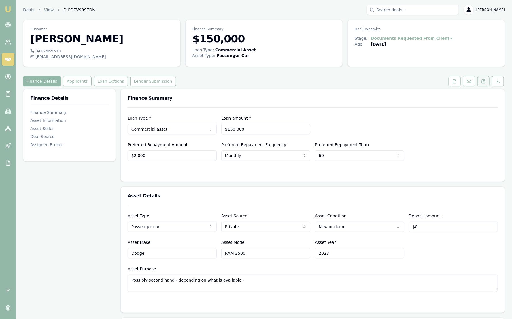
click at [484, 81] on icon at bounding box center [484, 80] width 2 height 2
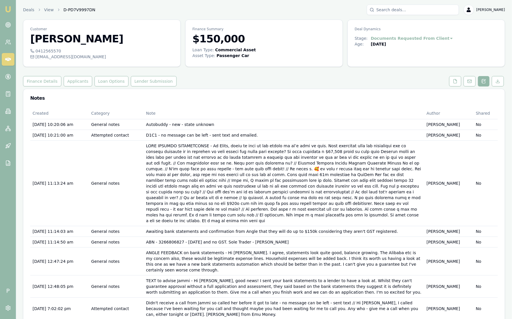
click at [7, 10] on img at bounding box center [8, 9] width 7 height 7
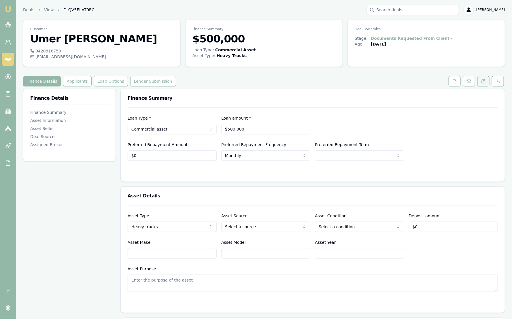
click at [484, 84] on button at bounding box center [483, 81] width 12 height 10
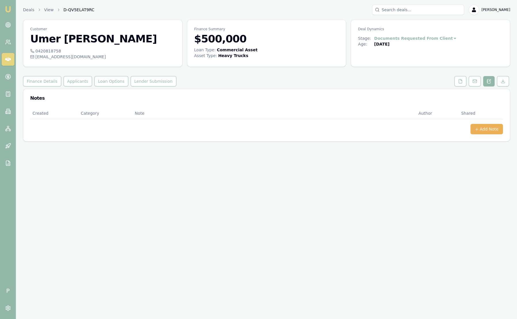
click at [6, 8] on img at bounding box center [8, 9] width 7 height 7
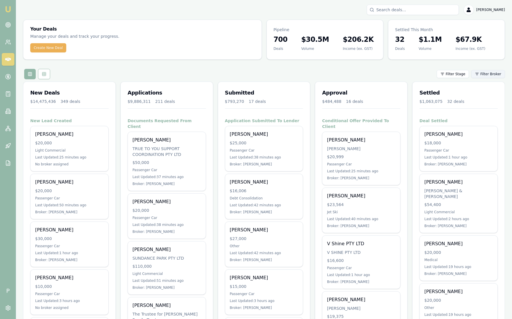
click at [490, 75] on html "Emu Broker P Sam Crouch Toggle Menu Your Deals Manage your deals and track your…" at bounding box center [256, 159] width 512 height 319
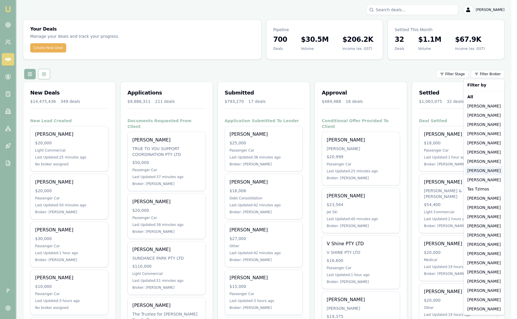
click at [483, 169] on div "[PERSON_NAME]" at bounding box center [484, 170] width 38 height 9
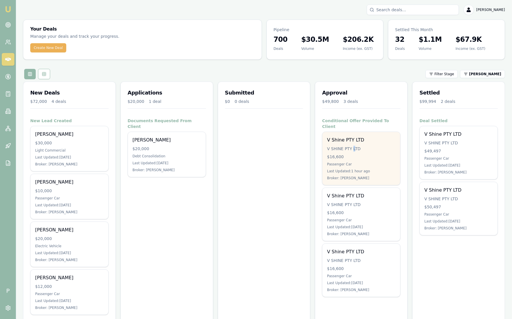
click at [352, 146] on div "V SHINE PTY LTD" at bounding box center [361, 149] width 69 height 6
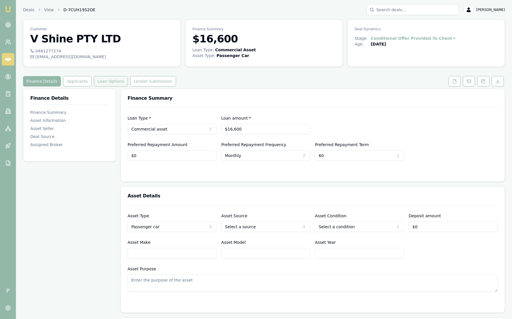
click at [116, 76] on button "Loan Options" at bounding box center [111, 81] width 34 height 10
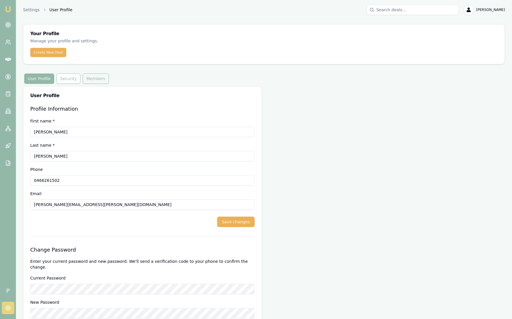
click at [92, 79] on button "Members" at bounding box center [96, 78] width 26 height 10
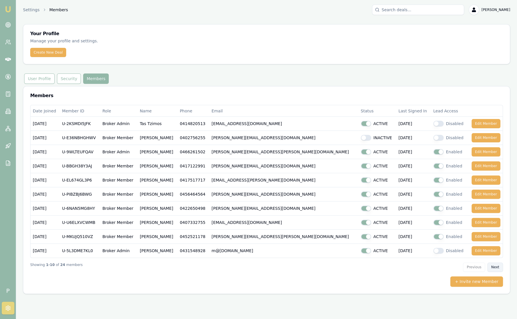
click at [500, 265] on button "Next" at bounding box center [496, 266] width 16 height 9
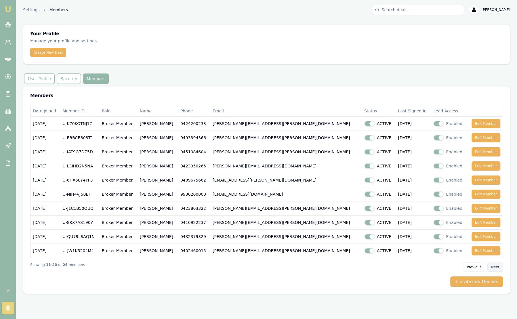
click at [500, 265] on button "Next" at bounding box center [496, 266] width 16 height 9
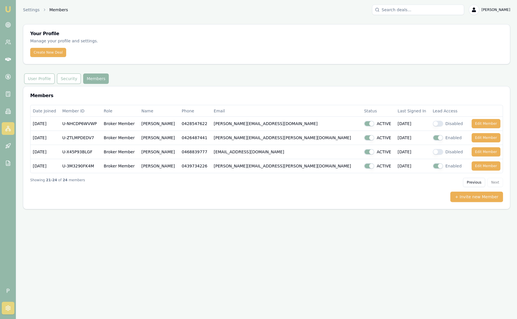
click at [9, 129] on icon at bounding box center [8, 129] width 6 height 6
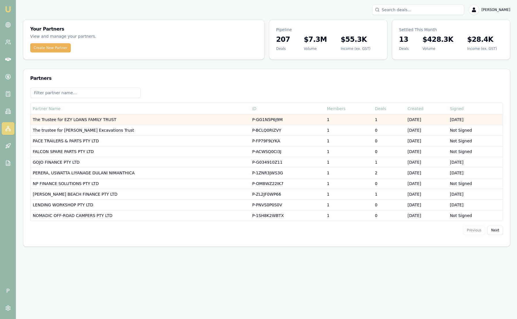
click at [81, 118] on td "The Trustee for EZY LOANS FAMILY TRUST" at bounding box center [140, 119] width 219 height 11
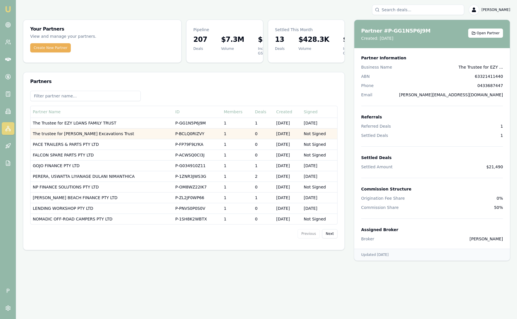
click at [84, 134] on td "The trustee for Usher's Excavations Trust" at bounding box center [102, 133] width 143 height 11
click at [83, 134] on td "The trustee for Usher's Excavations Trust" at bounding box center [102, 133] width 143 height 11
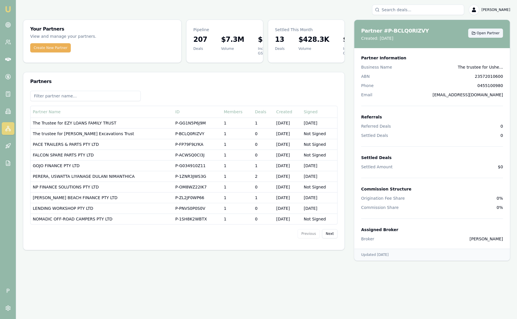
click at [492, 33] on span "Open Partner" at bounding box center [488, 33] width 23 height 5
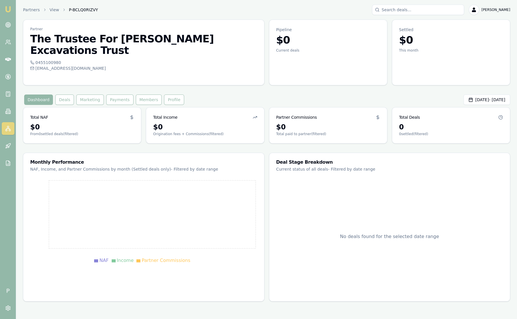
drag, startPoint x: 100, startPoint y: 58, endPoint x: 124, endPoint y: 60, distance: 24.2
click at [124, 60] on div "0455100980 info@backtoearthmulching.com.au" at bounding box center [143, 69] width 241 height 18
drag, startPoint x: 124, startPoint y: 60, endPoint x: 101, endPoint y: 62, distance: 23.2
click at [104, 63] on div "0455100980 info@backtoearthmulching.com.au" at bounding box center [143, 69] width 241 height 18
click at [72, 66] on div "0455100980 info@backtoearthmulching.com.au" at bounding box center [143, 69] width 241 height 18
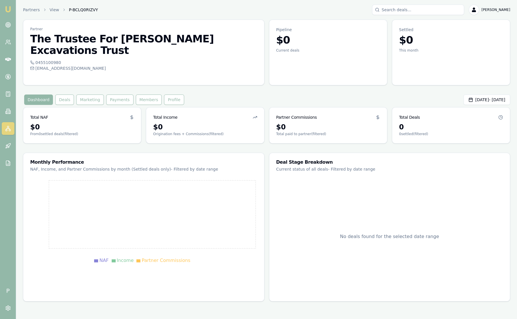
drag, startPoint x: 112, startPoint y: 58, endPoint x: 36, endPoint y: 61, distance: 76.1
click at [36, 61] on div "0455100980 info@backtoearthmulching.com.au" at bounding box center [143, 69] width 241 height 18
click at [138, 94] on button "Members" at bounding box center [149, 99] width 26 height 10
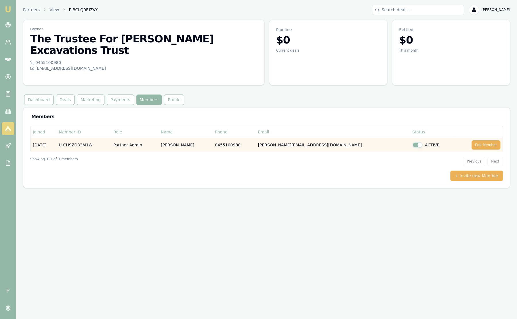
drag, startPoint x: 273, startPoint y: 135, endPoint x: 337, endPoint y: 134, distance: 63.9
click at [337, 138] on td "[PERSON_NAME][EMAIL_ADDRESS][DOMAIN_NAME]" at bounding box center [333, 145] width 154 height 14
drag, startPoint x: 340, startPoint y: 137, endPoint x: 263, endPoint y: 137, distance: 77.7
click at [263, 138] on tr "[DATE] U-CH9ZD33M1W Partner Admin [PERSON_NAME] 0455100980 [PERSON_NAME][EMAIL_…" at bounding box center [267, 145] width 472 height 14
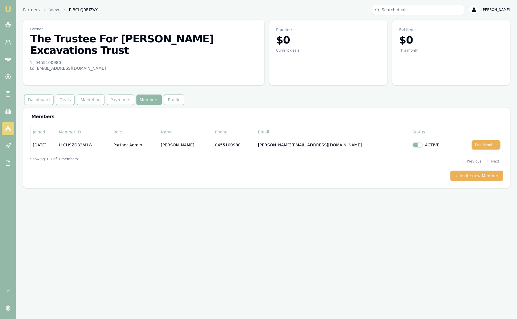
drag, startPoint x: 263, startPoint y: 137, endPoint x: 293, endPoint y: 146, distance: 32.2
click at [293, 152] on div "Showing 1 - 1 of 1 members Previous Next" at bounding box center [266, 161] width 473 height 18
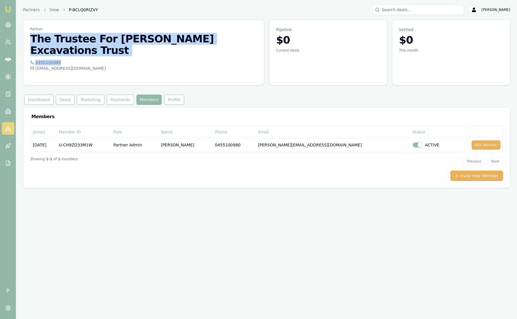
drag, startPoint x: 109, startPoint y: 55, endPoint x: 24, endPoint y: 40, distance: 86.2
click at [24, 40] on div "Partner The Trustee For [PERSON_NAME] Excavations Trust 0455100980 [EMAIL_ADDRE…" at bounding box center [144, 53] width 242 height 66
drag, startPoint x: 24, startPoint y: 40, endPoint x: 100, endPoint y: 57, distance: 77.3
click at [100, 65] on div "[EMAIL_ADDRESS][DOMAIN_NAME]" at bounding box center [143, 68] width 227 height 6
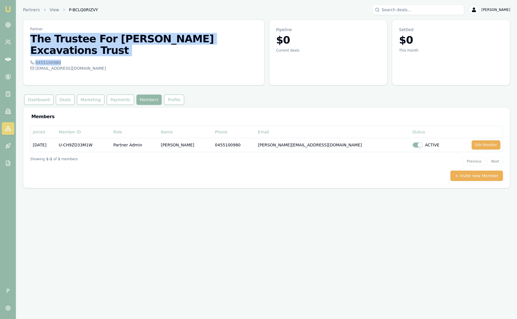
click at [102, 65] on div "[EMAIL_ADDRESS][DOMAIN_NAME]" at bounding box center [143, 68] width 227 height 6
drag, startPoint x: 102, startPoint y: 58, endPoint x: 145, endPoint y: 55, distance: 42.4
click at [145, 65] on div "[EMAIL_ADDRESS][DOMAIN_NAME]" at bounding box center [143, 68] width 227 height 6
click at [140, 65] on div "[EMAIL_ADDRESS][DOMAIN_NAME]" at bounding box center [143, 68] width 227 height 6
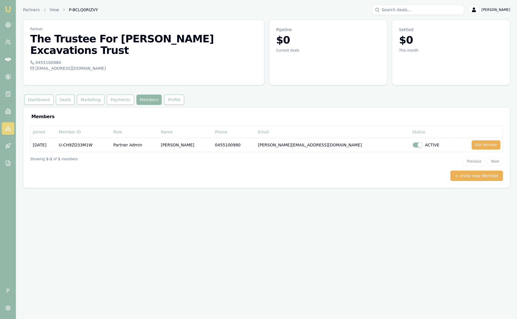
click at [135, 65] on div "[EMAIL_ADDRESS][DOMAIN_NAME]" at bounding box center [143, 68] width 227 height 6
drag, startPoint x: 122, startPoint y: 60, endPoint x: 31, endPoint y: 45, distance: 92.7
click at [31, 45] on div "Partner The Trustee For [PERSON_NAME] Excavations Trust 0455100980 [EMAIL_ADDRE…" at bounding box center [144, 53] width 242 height 66
click at [280, 94] on div "Dashboard Deals Marketing Payments Members Profile" at bounding box center [266, 99] width 487 height 10
drag, startPoint x: 103, startPoint y: 60, endPoint x: 28, endPoint y: 29, distance: 81.1
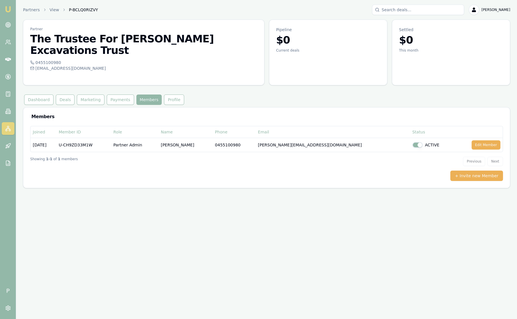
click at [28, 29] on div "Partner The Trustee For [PERSON_NAME] Excavations Trust 0455100980 [EMAIL_ADDRE…" at bounding box center [144, 53] width 242 height 66
drag, startPoint x: 28, startPoint y: 29, endPoint x: 126, endPoint y: 58, distance: 102.2
click at [126, 65] on div "[EMAIL_ADDRESS][DOMAIN_NAME]" at bounding box center [143, 68] width 227 height 6
click at [124, 65] on div "[EMAIL_ADDRESS][DOMAIN_NAME]" at bounding box center [143, 68] width 227 height 6
drag, startPoint x: 179, startPoint y: 42, endPoint x: 96, endPoint y: 33, distance: 84.0
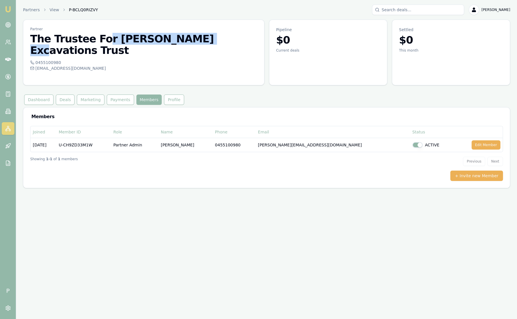
click at [96, 33] on h3 "The Trustee For [PERSON_NAME] Excavations Trust" at bounding box center [143, 44] width 227 height 23
drag, startPoint x: 96, startPoint y: 33, endPoint x: 214, endPoint y: 35, distance: 118.1
click at [214, 35] on h3 "The Trustee For [PERSON_NAME] Excavations Trust" at bounding box center [143, 44] width 227 height 23
click at [216, 37] on h3 "The Trustee For [PERSON_NAME] Excavations Trust" at bounding box center [143, 44] width 227 height 23
click at [10, 9] on img at bounding box center [8, 9] width 7 height 7
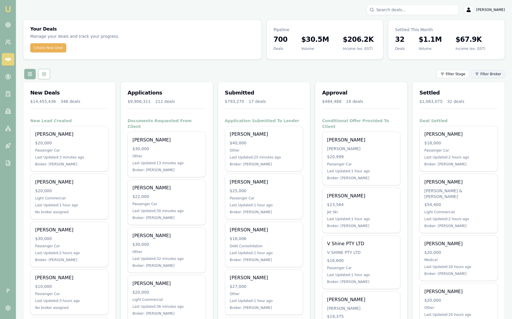
click at [483, 74] on html "Emu Broker P [PERSON_NAME] Toggle Menu Your Deals Manage your deals and track y…" at bounding box center [256, 159] width 512 height 319
